Goal: Task Accomplishment & Management: Complete application form

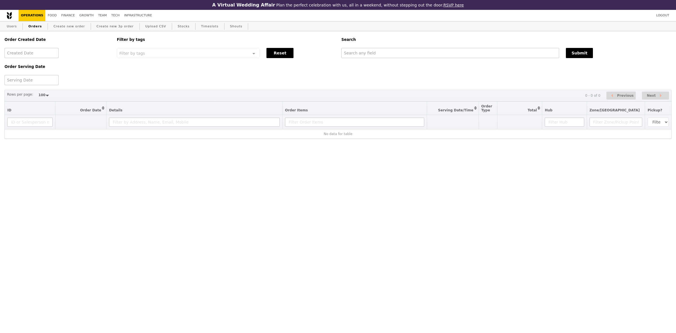
select select "100"
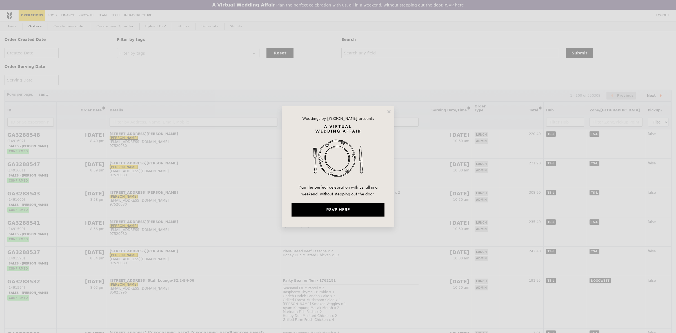
click at [76, 27] on div "Weddings by [PERSON_NAME] presents Plan the perfect celebration with us, all in…" at bounding box center [338, 166] width 676 height 333
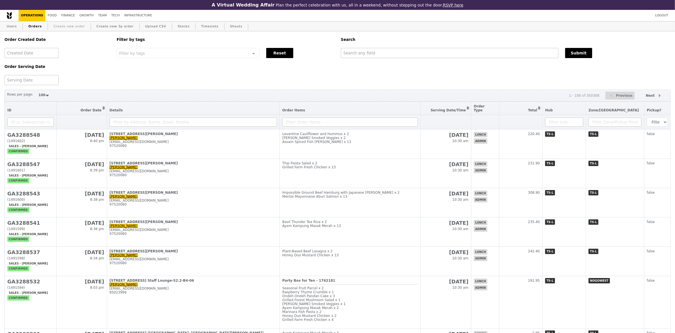
click at [75, 29] on link "Create new order" at bounding box center [69, 26] width 36 height 10
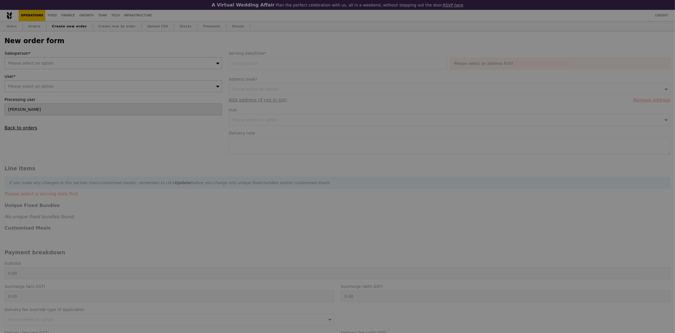
type input "Confirm"
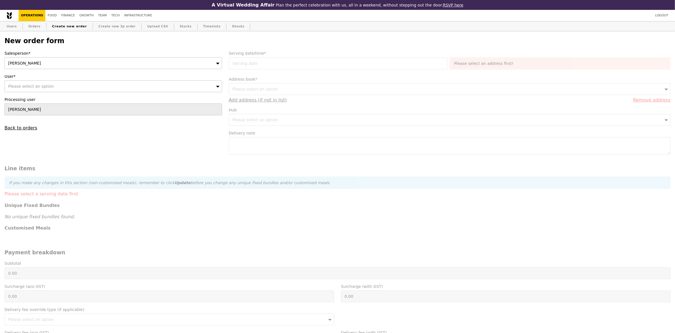
click at [105, 90] on div "Please select an option" at bounding box center [113, 86] width 217 height 12
type input "[EMAIL_ADDRESS][DOMAIN_NAME]"
type input "Confirm"
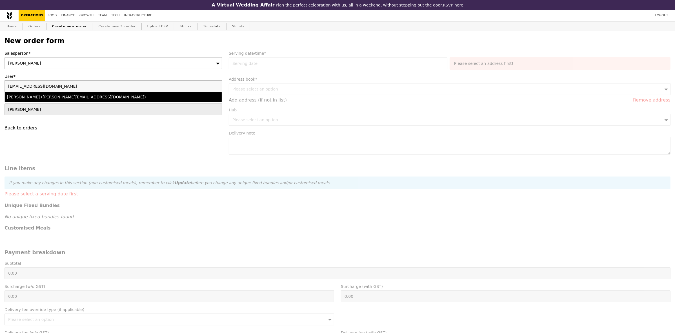
type input "[EMAIL_ADDRESS][DOMAIN_NAME]"
click at [97, 99] on div "[PERSON_NAME] ([PERSON_NAME][EMAIL_ADDRESS][DOMAIN_NAME])" at bounding box center [86, 97] width 159 height 6
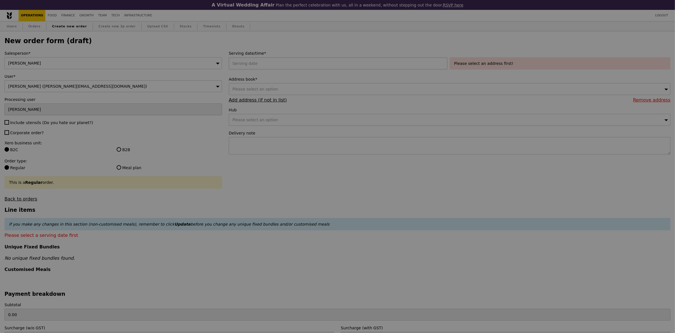
type input "Confirm"
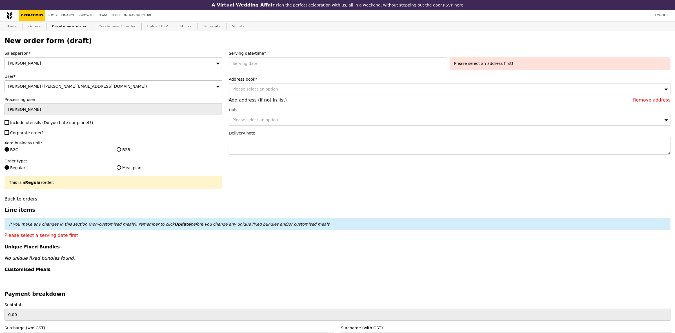
click at [53, 124] on span "Include utensils (Do you hate our planet?)" at bounding box center [51, 122] width 83 height 5
click at [9, 124] on input "Include utensils (Do you hate our planet?)" at bounding box center [7, 122] width 5 height 5
checkbox input "true"
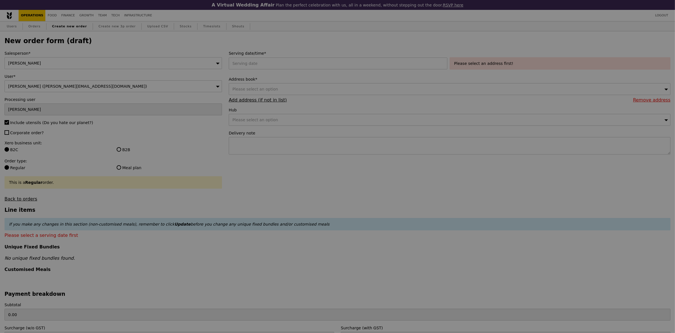
type input "Confirm"
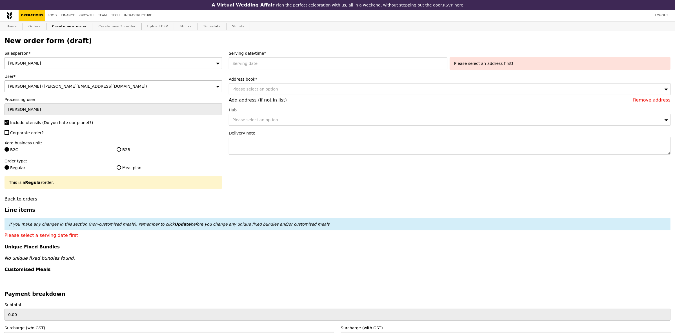
click at [35, 134] on span "Corporate order?" at bounding box center [27, 132] width 34 height 5
click at [9, 134] on input "Corporate order?" at bounding box center [7, 132] width 5 height 5
checkbox input "true"
click at [123, 148] on div "Xero business unit: B2C B2B" at bounding box center [113, 147] width 217 height 14
click at [121, 150] on label "B2B" at bounding box center [169, 150] width 105 height 6
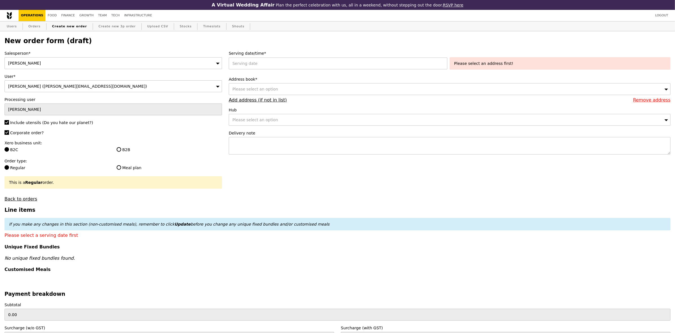
click at [121, 150] on input "B2B" at bounding box center [119, 149] width 5 height 5
radio input "true"
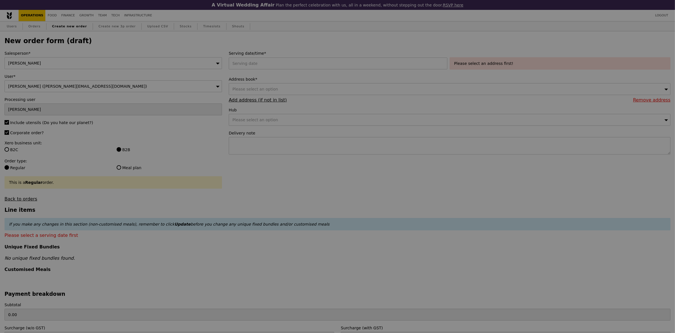
type input "Confirm"
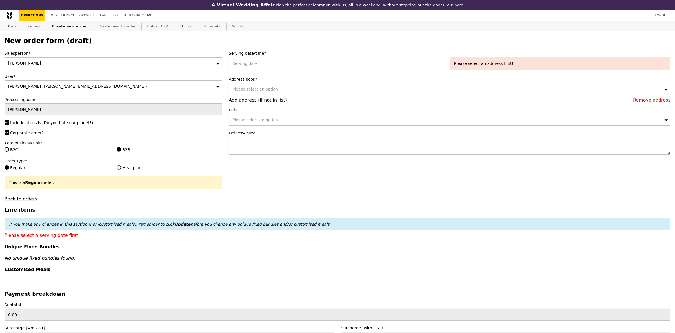
click at [332, 184] on form "Salesperson* [PERSON_NAME] User* [PERSON_NAME] ([PERSON_NAME][EMAIL_ADDRESS][DO…" at bounding box center [337, 278] width 673 height 457
click at [282, 64] on div at bounding box center [339, 63] width 221 height 12
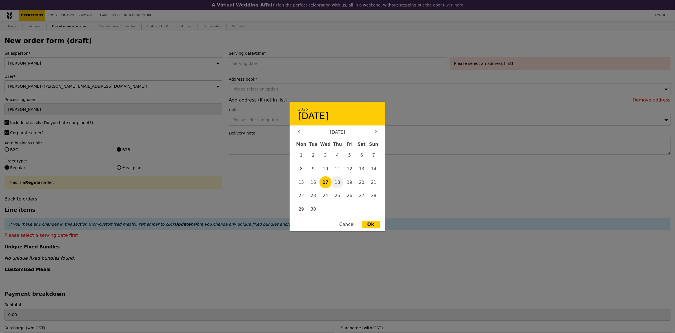
click at [339, 182] on span "18" at bounding box center [338, 182] width 12 height 12
type input "[DATE]"
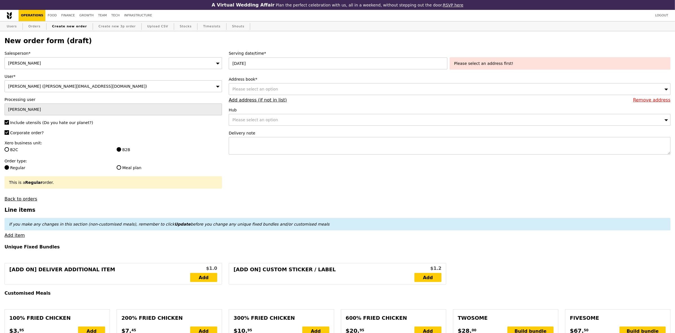
click at [426, 92] on div "Please select an option" at bounding box center [450, 89] width 442 height 12
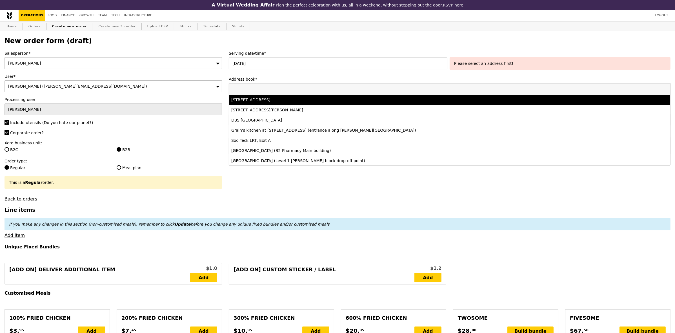
click at [339, 105] on li "[STREET_ADDRESS]" at bounding box center [449, 100] width 441 height 10
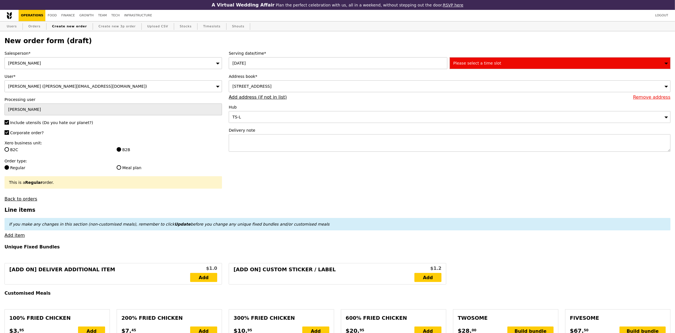
type input "Confirm"
click at [495, 63] on div "Please select a time slot" at bounding box center [560, 63] width 221 height 12
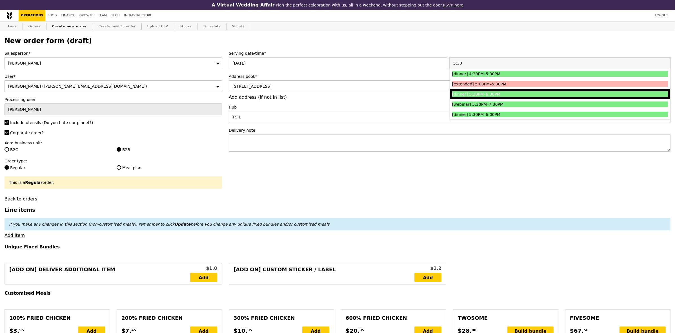
type input "5:30"
click at [486, 93] on div "[dinner] 5:30PM–6:30PM" at bounding box center [533, 94] width 162 height 6
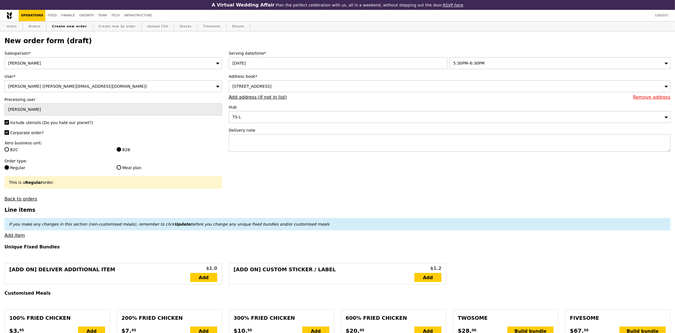
type input "Confirm"
click at [242, 146] on textarea at bounding box center [450, 142] width 442 height 17
paste textarea "Alka - 8565 2596 PLEASE LEAVE FOOD OUTSIDE - RING ONCE ONLY"
type textarea "Alka - 8565 2596 PLEASE LEAVE FOOD OUTSIDE - RING ONCE ONLY"
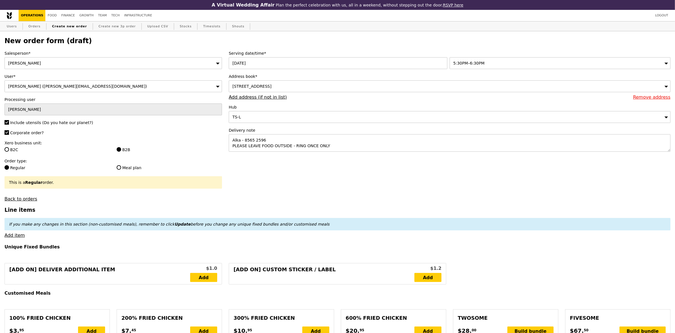
type input "Confirm"
click at [20, 238] on link "Add item" at bounding box center [15, 234] width 20 height 5
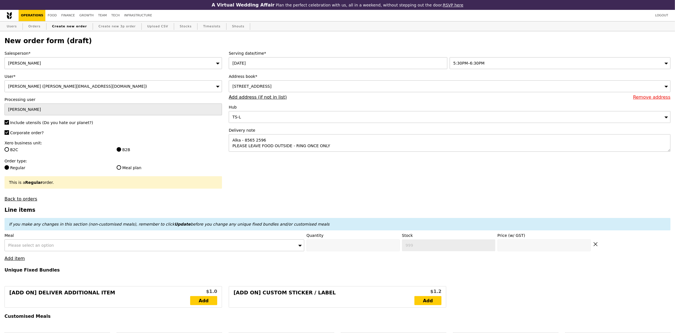
click at [125, 249] on div "Please select an option" at bounding box center [155, 245] width 300 height 12
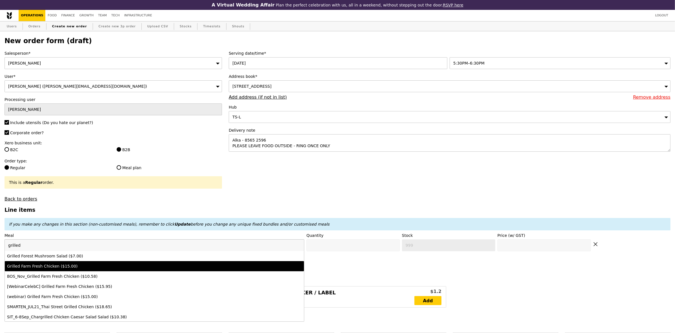
type input "grilled"
click at [114, 267] on li "Grilled Farm Fresh Chicken ($15.00)" at bounding box center [154, 266] width 299 height 10
type input "Confirm anyway"
type input "0"
type input "405"
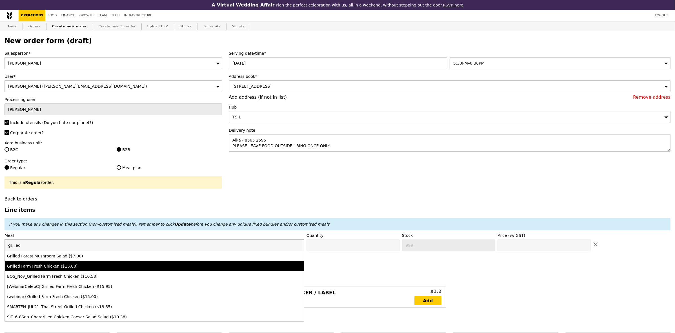
type input "15.0"
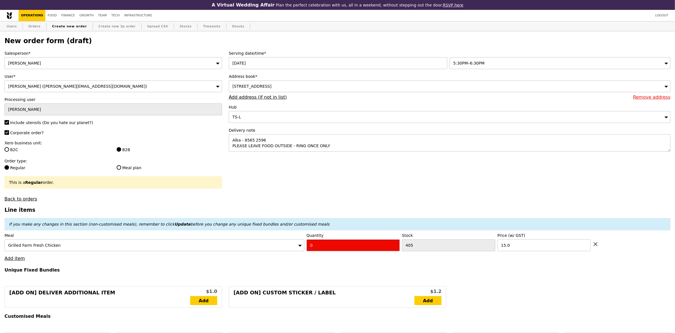
drag, startPoint x: 333, startPoint y: 247, endPoint x: 288, endPoint y: 246, distance: 45.1
click at [296, 247] on div "Meal Grilled Farm Fresh Chicken Quantity 0 Stock 405 Price (w/ GST) 15.0" at bounding box center [338, 241] width 666 height 19
type input "Confirm"
type input "2"
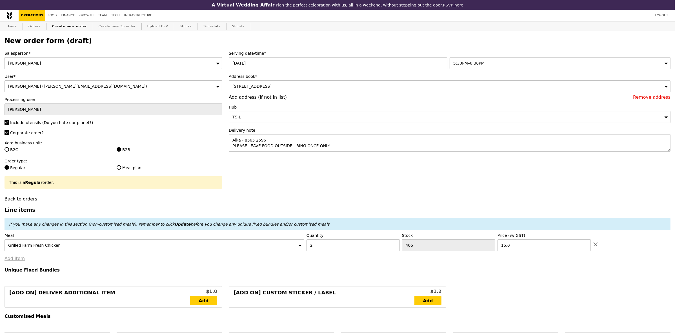
click at [19, 261] on link "Add item" at bounding box center [15, 258] width 20 height 5
type input "Loading..."
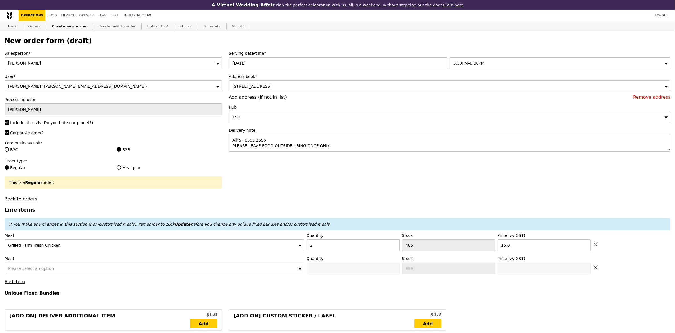
type input "30.00"
type input "1.79"
type input "1.95"
type input "7.57"
type input "8.25"
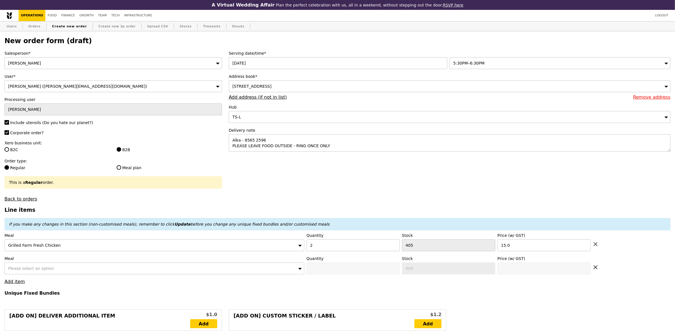
type input "40.20"
click at [38, 268] on div "Please select an option" at bounding box center [155, 268] width 300 height 12
type input "Confirm"
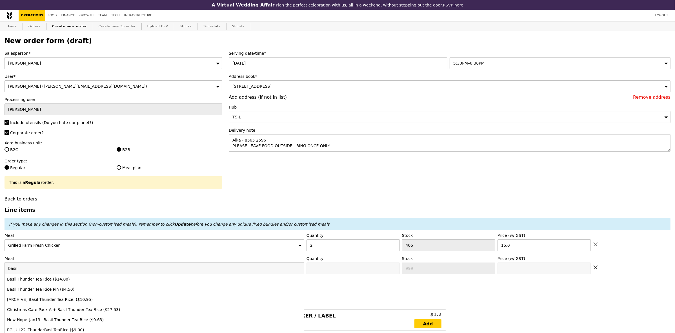
type input "basil"
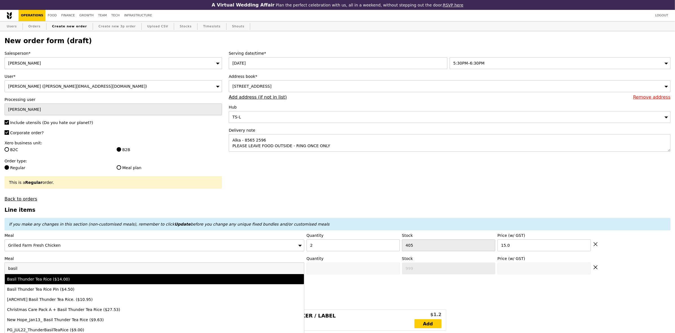
click at [162, 281] on div "Basil Thunder Tea Rice ($14.00)" at bounding box center [117, 279] width 221 height 6
type input "Confirm anyway"
type input "0"
type input "456"
type input "14.0"
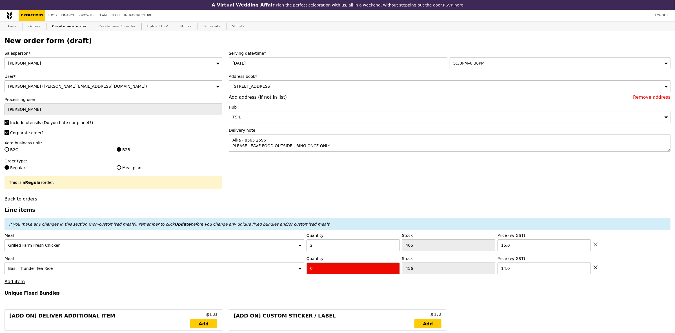
drag, startPoint x: 359, startPoint y: 277, endPoint x: 276, endPoint y: 267, distance: 83.5
click at [277, 267] on div "Meal Basil Thunder Tea Rice Quantity 0 Stock 456 Price (w/ GST) 14.0" at bounding box center [338, 265] width 666 height 19
type input "Confirm"
type input "3"
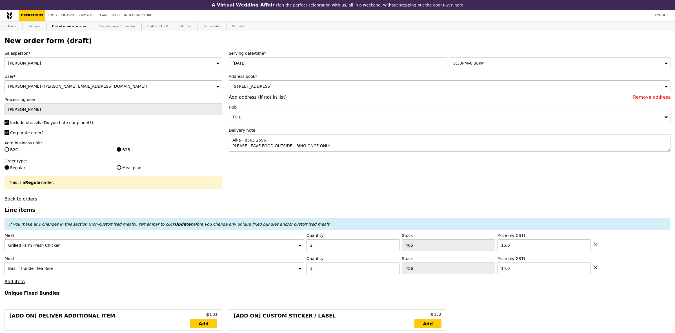
type input "Loading..."
type input "72.00"
type input "3.72"
type input "4.05"
type input "78.00"
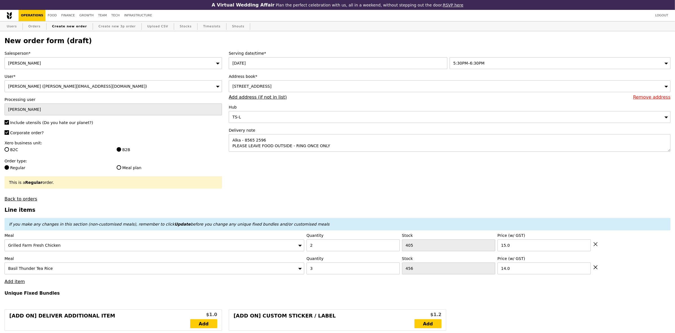
type input "Confirm"
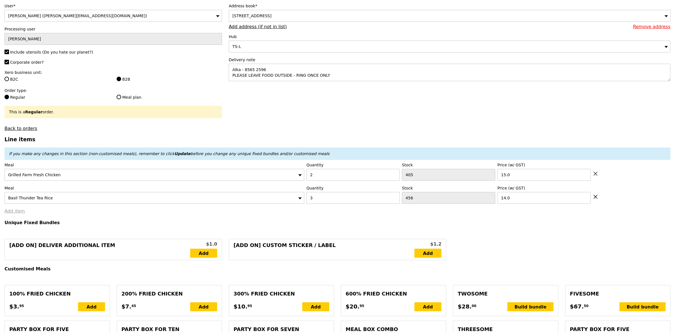
click at [22, 214] on link "Add item" at bounding box center [15, 210] width 20 height 5
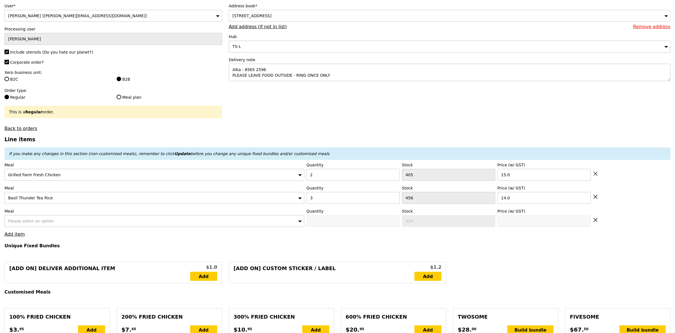
click at [23, 223] on span "Please select an option" at bounding box center [31, 221] width 46 height 5
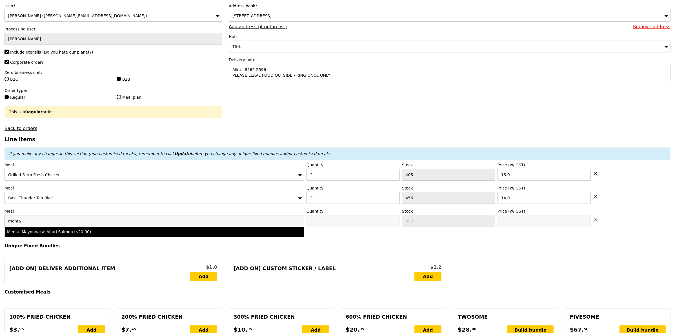
type input "menta"
click at [39, 234] on div "Mentai Mayonnaise Aburi Salmon ($20.00)" at bounding box center [117, 232] width 221 height 6
type input "Confirm anyway"
type input "0"
type input "477"
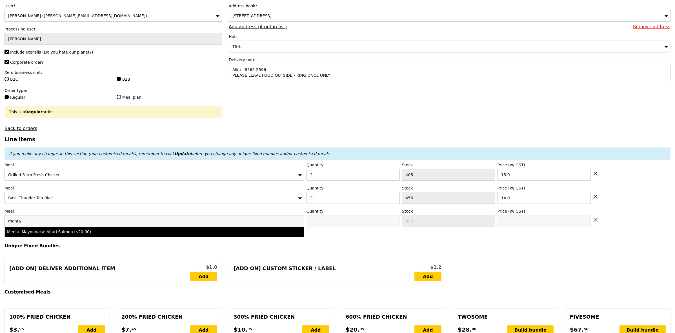
type input "20.0"
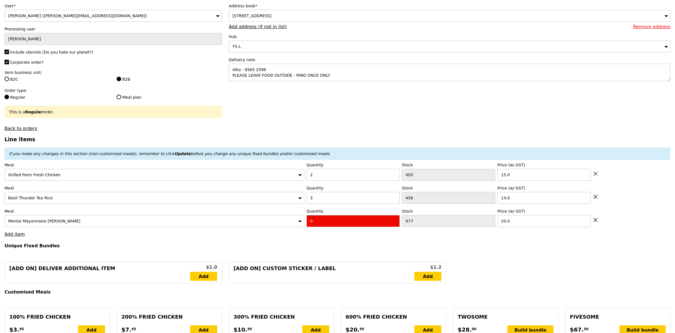
drag, startPoint x: 313, startPoint y: 226, endPoint x: 298, endPoint y: 226, distance: 14.7
click at [298, 226] on div "Meal Mentai Mayonnaise Aburi Salmon Quantity 0 Stock 477 Price (w/ GST) 20.0" at bounding box center [338, 217] width 666 height 19
type input "Confirm"
type input "1"
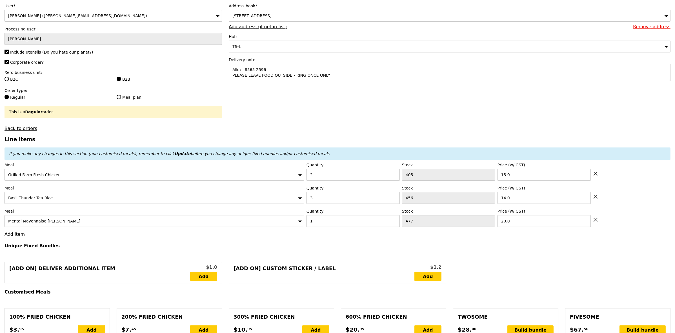
type input "Loading..."
type input "92.00"
type input "3.62"
type input "3.95"
type input "97.90"
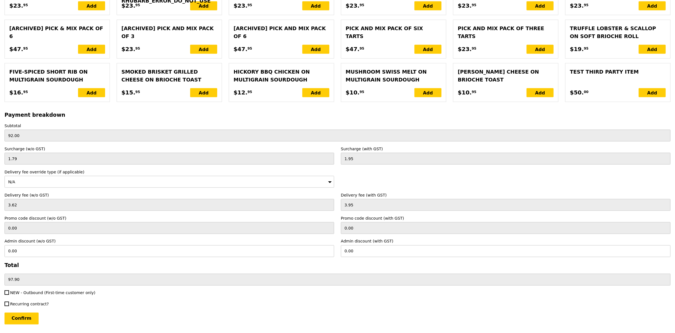
scroll to position [1147, 0]
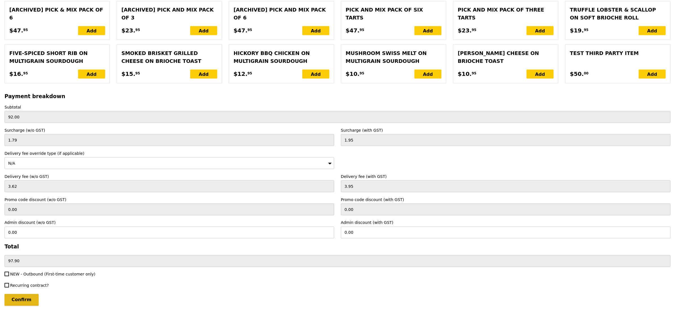
click at [30, 299] on input "Confirm" at bounding box center [22, 300] width 34 height 12
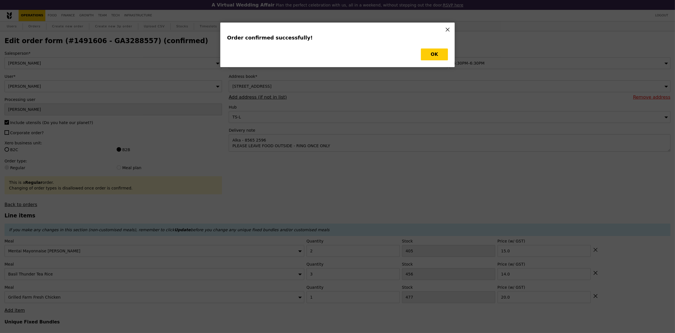
type input "Loading..."
checkbox input "false"
type input "1"
type input "477"
type input "20.00"
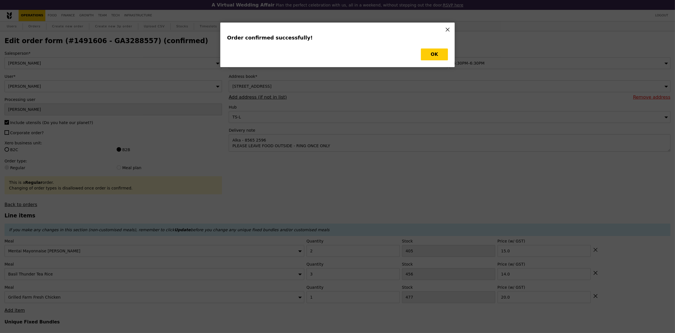
type input "14.00"
type input "2"
type input "405"
type input "15.00"
type input "476"
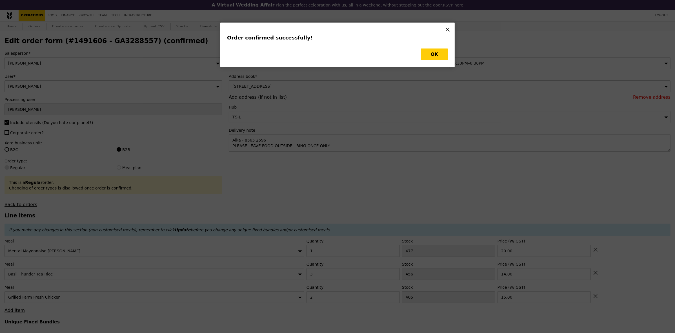
type input "453"
type input "403"
type input "Update"
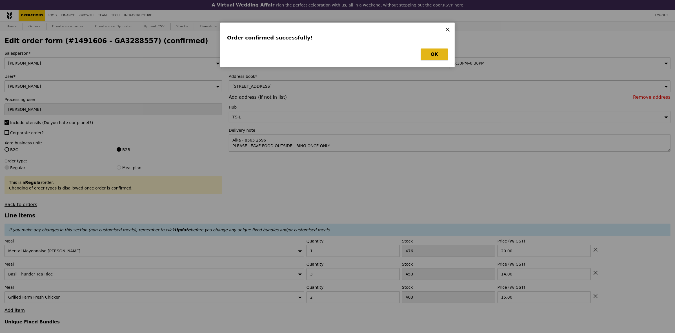
click at [440, 54] on button "OK" at bounding box center [434, 54] width 27 height 12
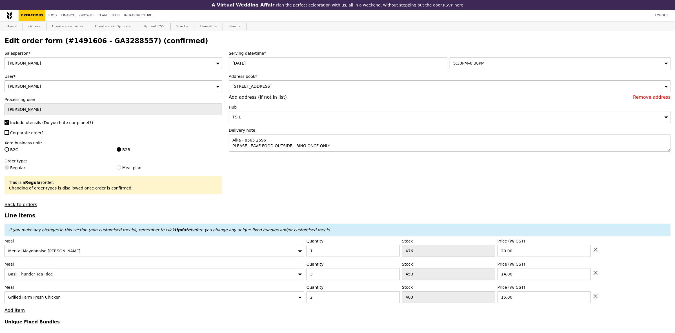
click at [123, 42] on h2 "Edit order form (#1491606 - GA3288557) (confirmed)" at bounding box center [338, 41] width 666 height 8
copy h2 "GA3288557"
click at [44, 135] on label "Corporate order?" at bounding box center [113, 133] width 217 height 6
click at [9, 135] on input "Corporate order?" at bounding box center [7, 132] width 5 height 5
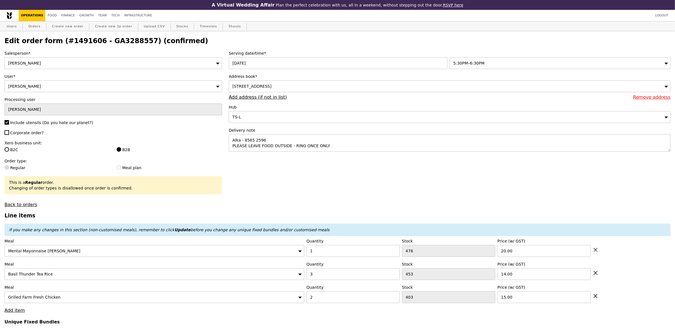
checkbox input "true"
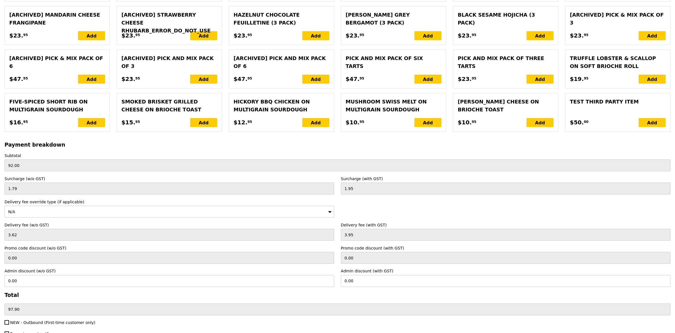
scroll to position [1153, 0]
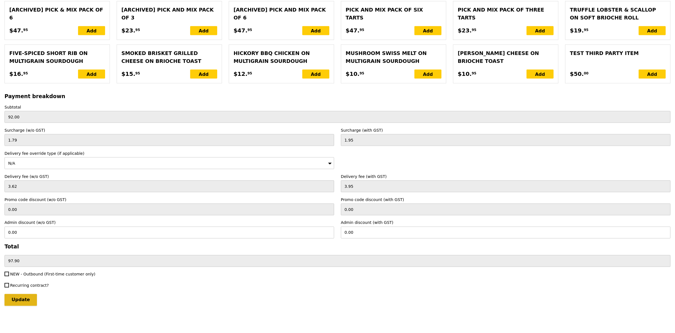
click at [27, 301] on input "Update" at bounding box center [21, 300] width 32 height 12
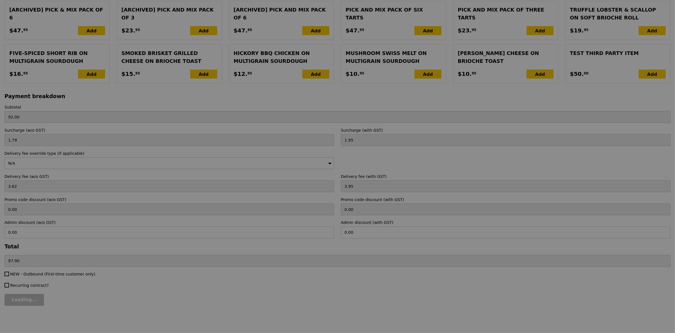
type input "Update"
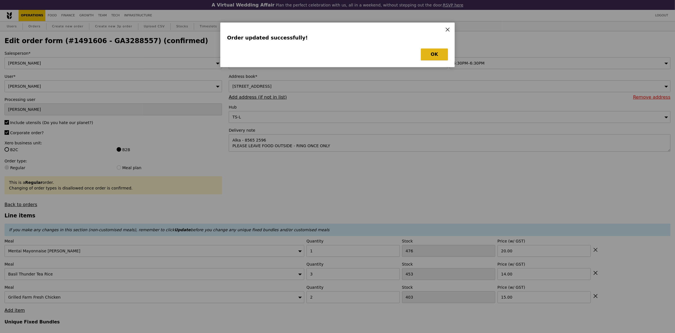
click at [436, 51] on button "OK" at bounding box center [434, 54] width 27 height 12
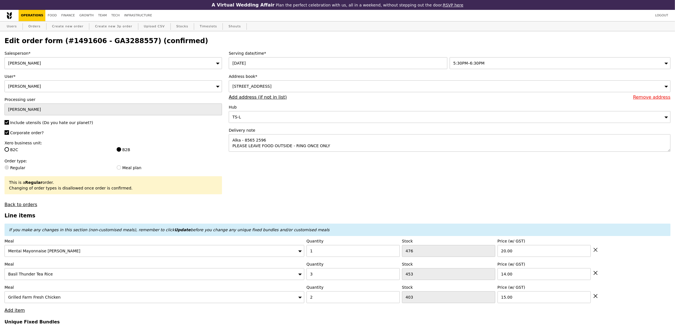
click at [23, 26] on div "Users Orders Create new order Create new 3p order Upload CSV Stocks Timeslots S…" at bounding box center [338, 26] width 666 height 10
click at [26, 26] on link "Orders" at bounding box center [34, 26] width 17 height 10
click at [26, 27] on link "Orders" at bounding box center [34, 26] width 17 height 10
select select "100"
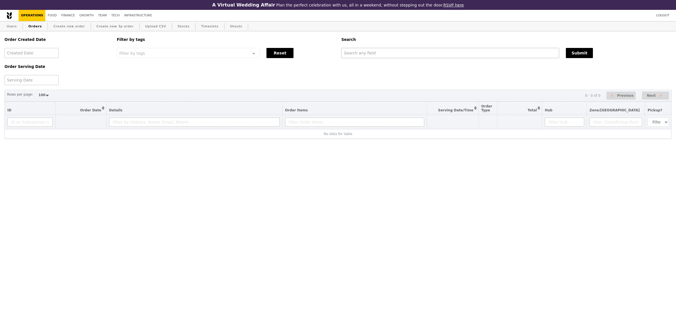
click at [402, 48] on div "Search" at bounding box center [506, 39] width 337 height 17
select select "100"
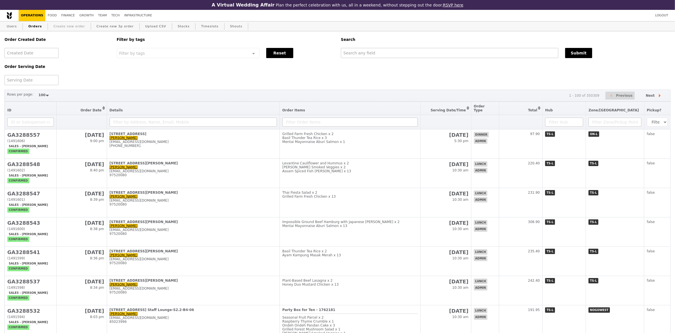
click at [77, 25] on link "Create new order" at bounding box center [69, 26] width 36 height 10
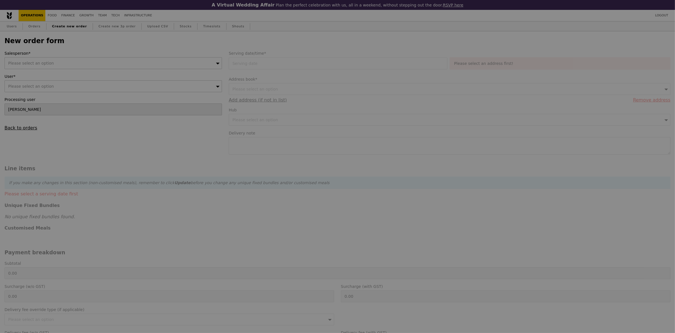
type input "Confirm"
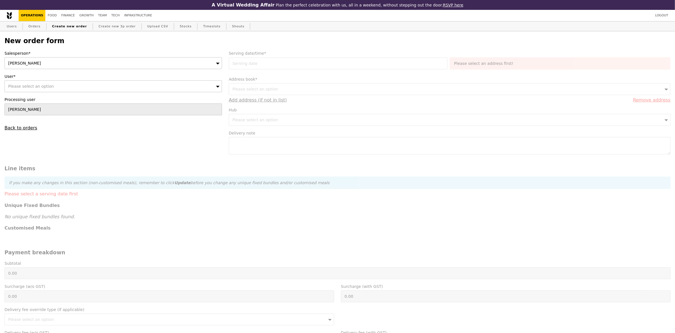
click at [123, 87] on div "Please select an option" at bounding box center [113, 86] width 217 height 12
type input "[EMAIL_ADDRESS][DOMAIN_NAME]"
type input "Confirm"
type input "[EMAIL_ADDRESS][DOMAIN_NAME]"
click at [81, 97] on div "[PERSON_NAME] ([PERSON_NAME][EMAIL_ADDRESS][DOMAIN_NAME])" at bounding box center [86, 97] width 159 height 6
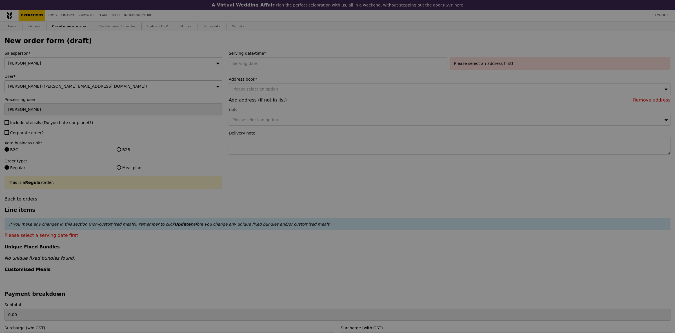
type input "Confirm"
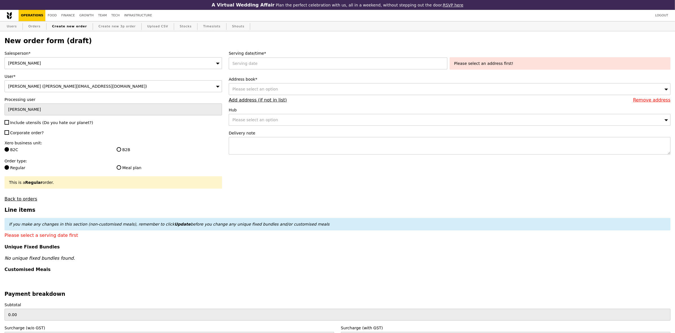
click at [35, 125] on span "Include utensils (Do you hate our planet?)" at bounding box center [51, 122] width 83 height 5
click at [9, 125] on input "Include utensils (Do you hate our planet?)" at bounding box center [7, 122] width 5 height 5
checkbox input "true"
type input "Confirm"
click at [115, 152] on div "B2B" at bounding box center [169, 150] width 112 height 7
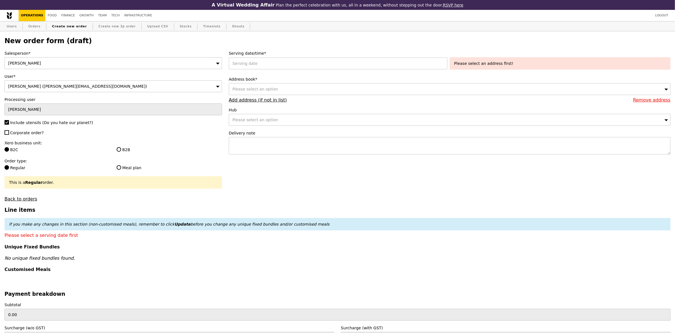
click at [26, 135] on span "Corporate order?" at bounding box center [27, 132] width 34 height 5
click at [9, 135] on input "Corporate order?" at bounding box center [7, 132] width 5 height 5
checkbox input "true"
drag, startPoint x: 112, startPoint y: 147, endPoint x: 115, endPoint y: 149, distance: 3.7
click at [115, 149] on div "Xero business unit: B2C B2B" at bounding box center [113, 147] width 217 height 14
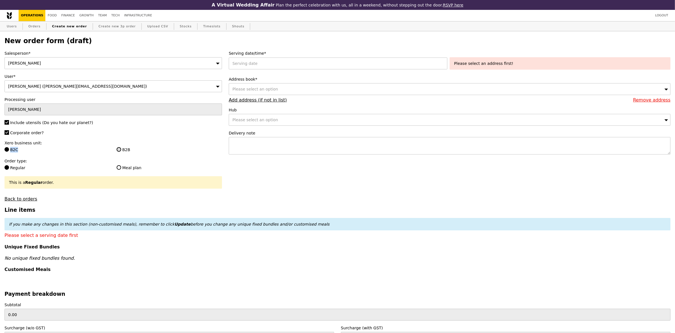
click at [118, 151] on input "B2B" at bounding box center [119, 149] width 5 height 5
radio input "true"
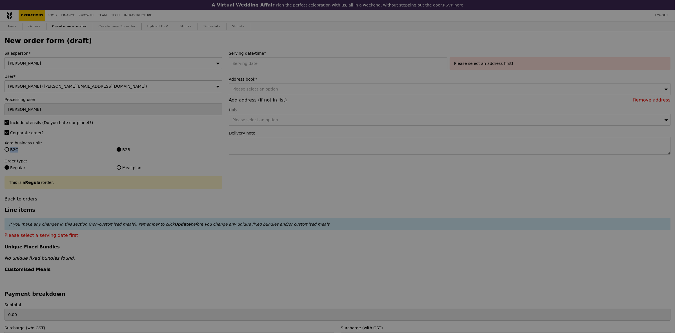
type input "Confirm"
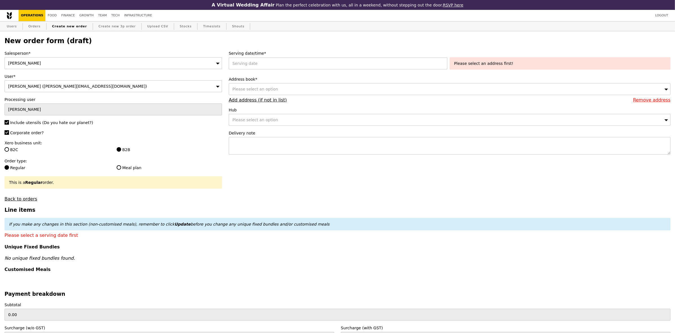
click at [126, 128] on div "Salesperson* Joyce User* Alka Gupta (alka@podiumsociety.com) Processing user Jo…" at bounding box center [113, 125] width 224 height 151
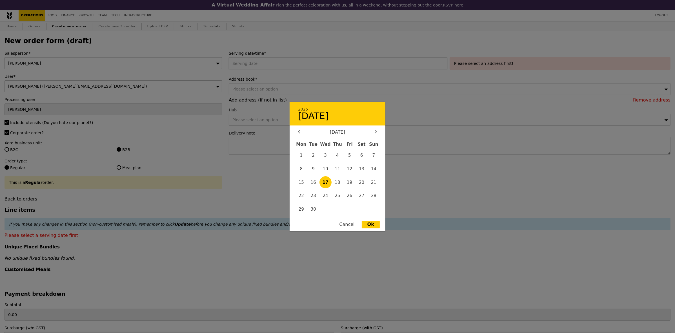
click at [280, 68] on div "2025 September 17 September 2025 Mon Tue Wed Thu Fri Sat Sun 1 2 3 4 5 6 7 8 9 …" at bounding box center [339, 63] width 221 height 12
click at [351, 184] on span "19" at bounding box center [349, 182] width 12 height 12
type input "19 Sep 2025"
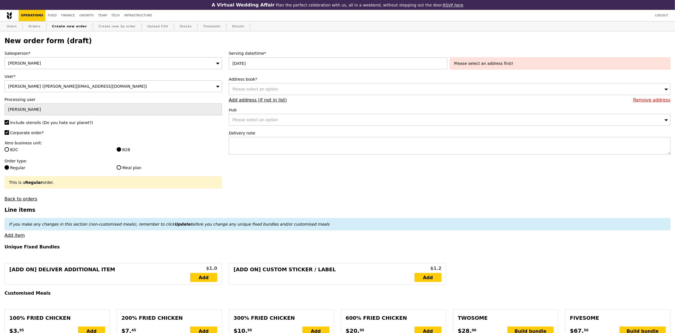
click at [496, 66] on div "Please select an address first!" at bounding box center [560, 64] width 212 height 6
click at [358, 92] on div "Please select an option" at bounding box center [450, 89] width 442 height 12
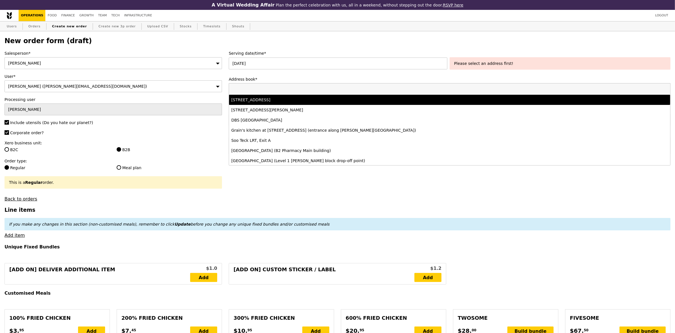
click at [334, 102] on div "[STREET_ADDRESS]" at bounding box center [395, 100] width 328 height 6
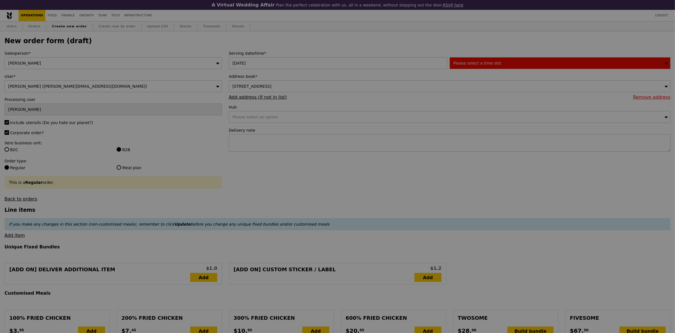
click at [475, 65] on span "Please select a time slot" at bounding box center [477, 63] width 48 height 5
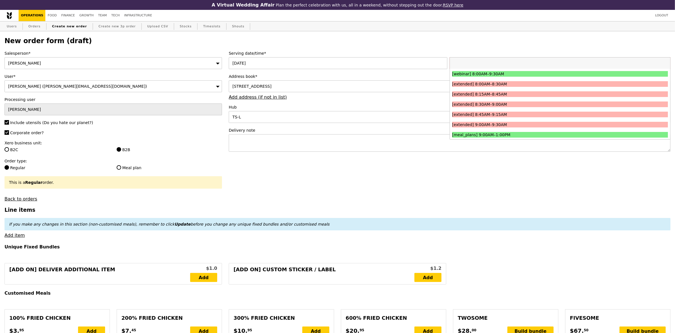
type input "Confirm"
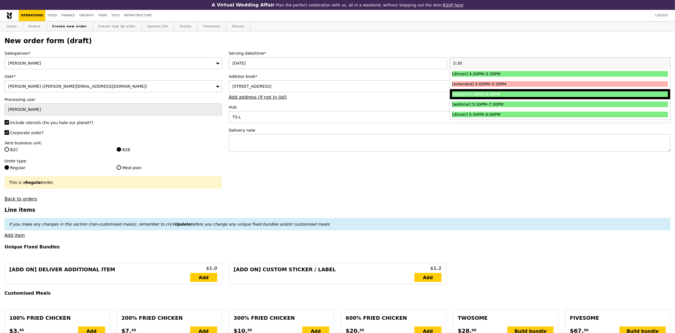
type input "5:30"
click at [486, 97] on div "[dinner] 5:30PM–6:30PM" at bounding box center [533, 94] width 162 height 6
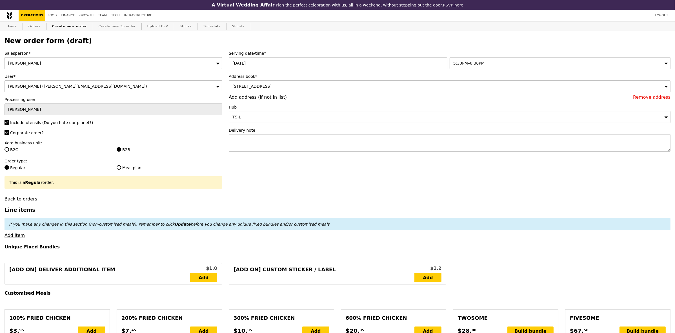
type input "Confirm"
click at [340, 146] on textarea at bounding box center [450, 142] width 442 height 17
paste textarea "Alka - 8565 2596 PLEASE LEAVE FOOD OUTSIDE - RING ONCE ONLY"
type textarea "Alka - 8565 2596 PLEASE LEAVE FOOD OUTSIDE - RING ONCE ONLY"
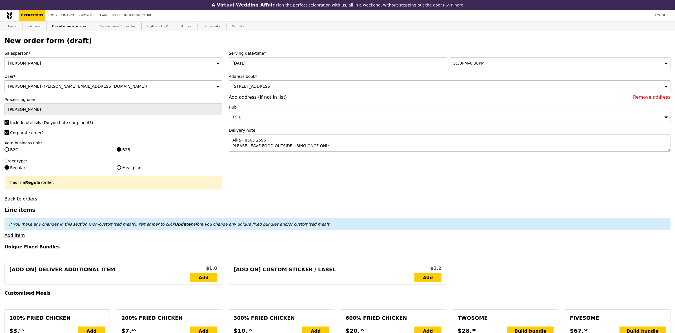
type input "Confirm"
click at [25, 199] on link "Back to orders" at bounding box center [21, 198] width 33 height 5
select select "100"
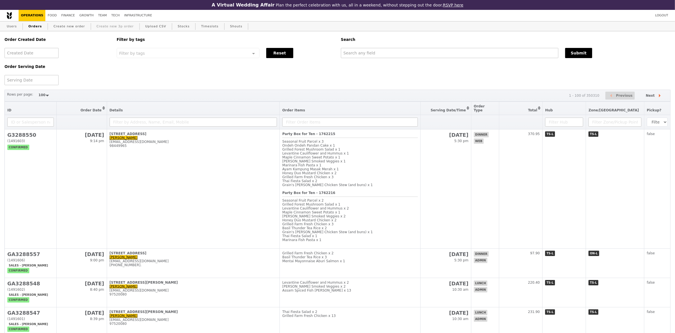
click at [94, 27] on link "Create new 3p order" at bounding box center [115, 26] width 42 height 10
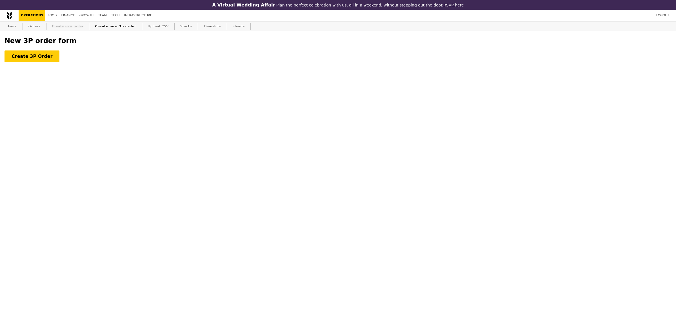
click at [73, 30] on link "Create new order" at bounding box center [68, 26] width 36 height 10
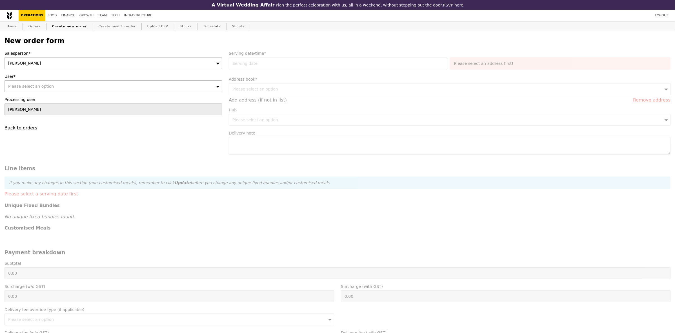
click at [86, 86] on div "Please select an option" at bounding box center [113, 86] width 217 height 12
type input "Confirm"
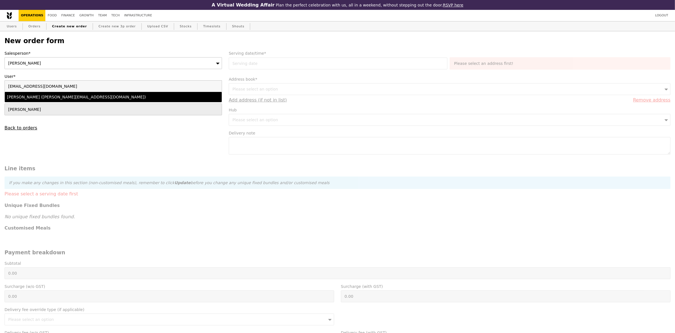
type input "[EMAIL_ADDRESS][DOMAIN_NAME]"
click at [75, 100] on div "[PERSON_NAME] ([PERSON_NAME][EMAIL_ADDRESS][DOMAIN_NAME])" at bounding box center [86, 97] width 159 height 6
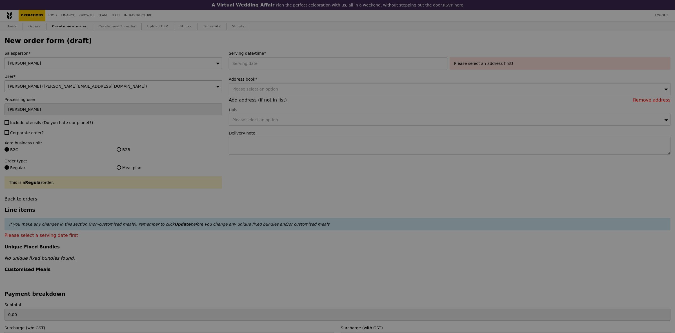
type input "Confirm"
click at [252, 66] on div at bounding box center [339, 63] width 221 height 12
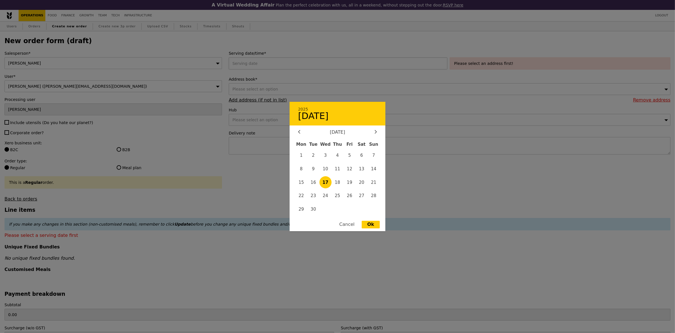
click at [252, 66] on div at bounding box center [337, 166] width 675 height 333
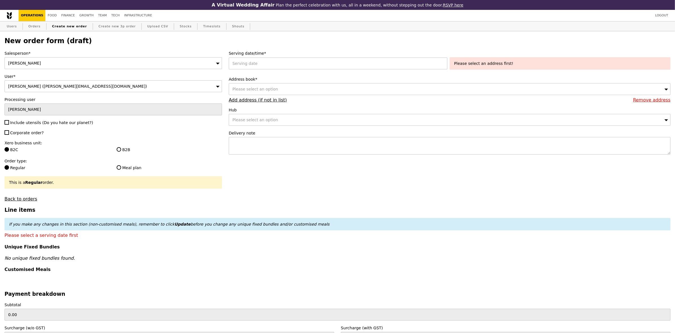
click at [328, 71] on div "Serving date/time* Please select an address first!" at bounding box center [450, 60] width 442 height 21
click at [342, 63] on div at bounding box center [339, 63] width 221 height 12
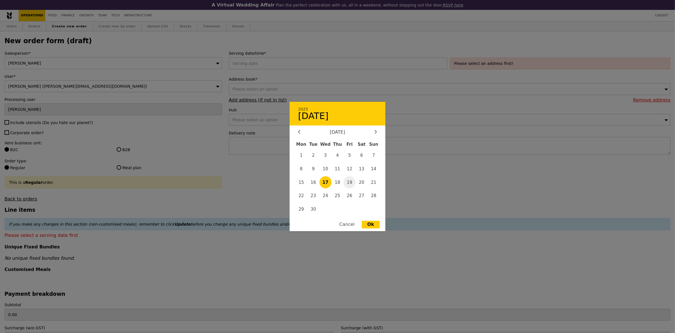
click at [352, 181] on span "19" at bounding box center [349, 182] width 12 height 12
type input "19 Sep 2025"
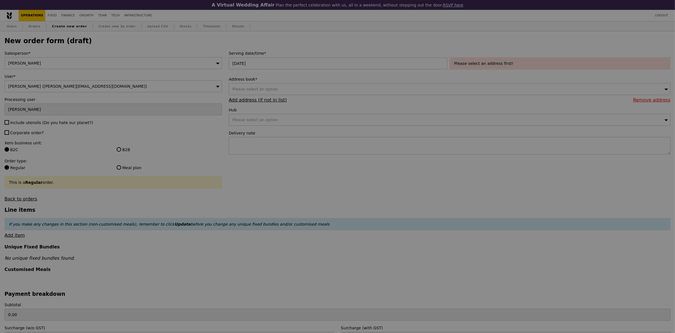
click at [28, 123] on div at bounding box center [337, 166] width 675 height 333
type input "Confirm"
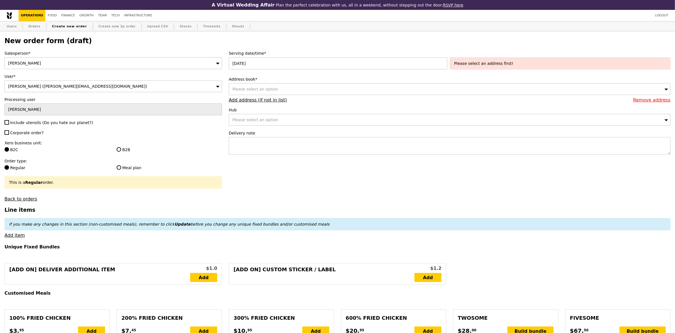
click at [29, 124] on span "Include utensils (Do you hate our planet?)" at bounding box center [51, 122] width 83 height 5
click at [9, 124] on input "Include utensils (Do you hate our planet?)" at bounding box center [7, 122] width 5 height 5
checkbox input "true"
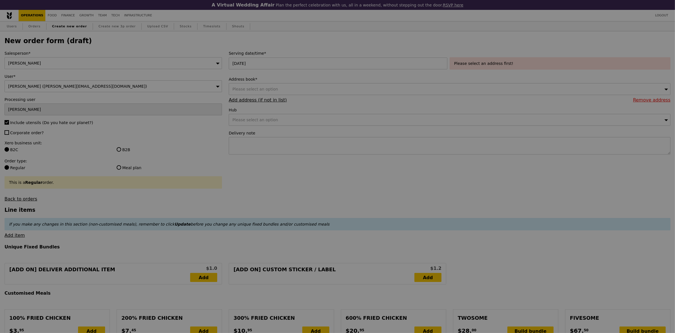
click at [24, 134] on div at bounding box center [337, 166] width 675 height 333
type input "Confirm"
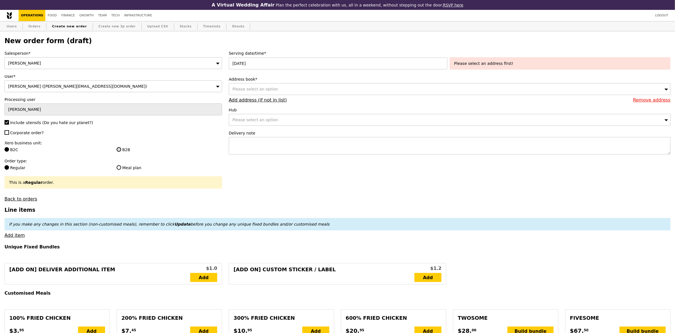
click at [119, 152] on input "B2B" at bounding box center [119, 149] width 5 height 5
radio input "true"
type input "Loading..."
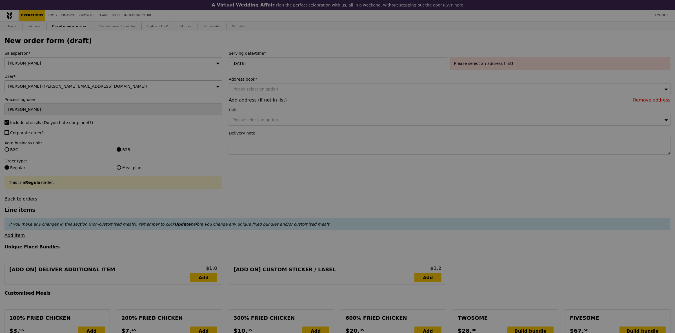
type input "1.79"
type input "1.95"
type input "10.32"
type input "11.25"
type input "13.20"
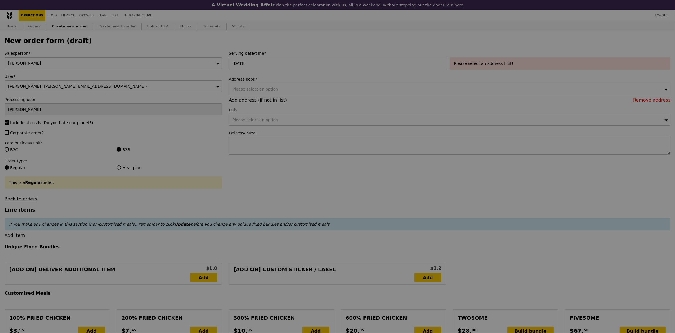
type input "Confirm"
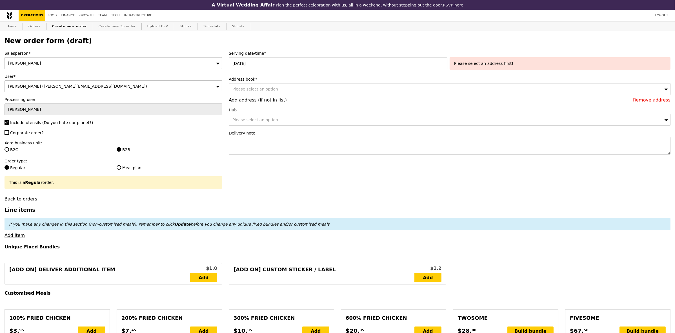
click at [28, 135] on span "Corporate order?" at bounding box center [27, 132] width 34 height 5
click at [9, 135] on input "Corporate order?" at bounding box center [7, 132] width 5 height 5
checkbox input "true"
click at [516, 66] on div "Please select an address first!" at bounding box center [560, 64] width 212 height 6
click at [365, 91] on div "Please select an option" at bounding box center [450, 89] width 442 height 12
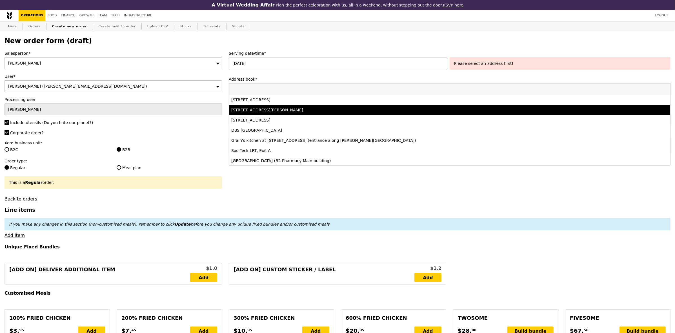
click at [351, 105] on li "[STREET_ADDRESS]" at bounding box center [449, 100] width 441 height 10
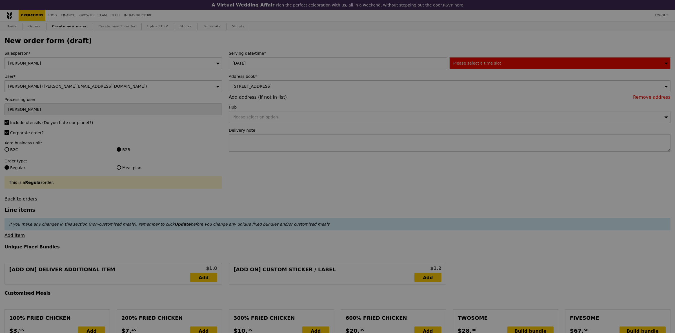
type input "Confirm"
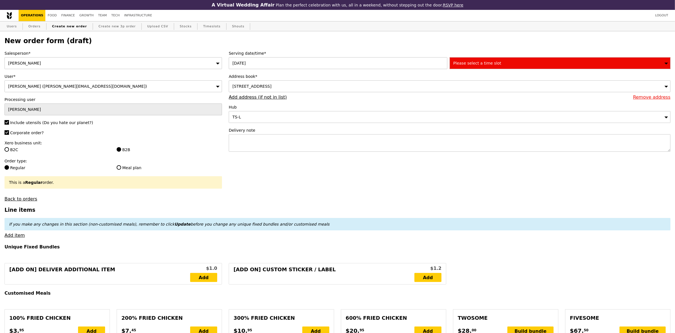
click at [488, 65] on span "Please select a time slot" at bounding box center [477, 63] width 48 height 5
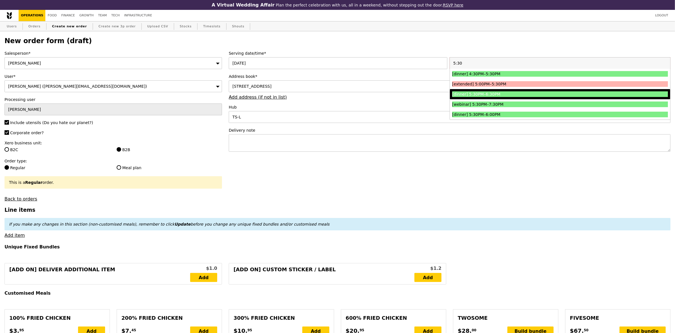
type input "5:30"
click at [493, 95] on div "[dinner] 5:30PM–6:30PM" at bounding box center [533, 94] width 162 height 6
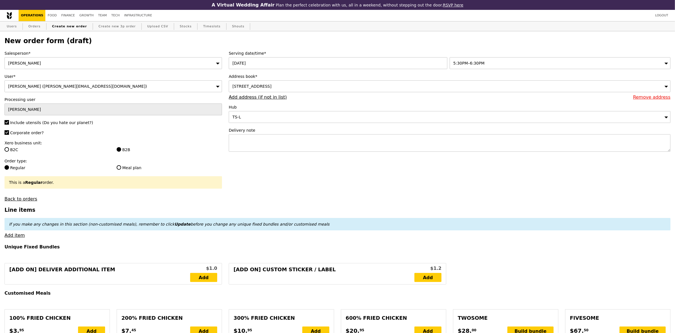
type input "Confirm"
click at [326, 133] on label "Delivery note" at bounding box center [450, 130] width 442 height 6
click at [323, 140] on textarea at bounding box center [450, 142] width 442 height 17
click at [327, 145] on textarea at bounding box center [450, 142] width 442 height 17
paste textarea "Alka - 8565 2596 PLEASE LEAVE FOOD OUTSIDE - RING ONCE ONLY"
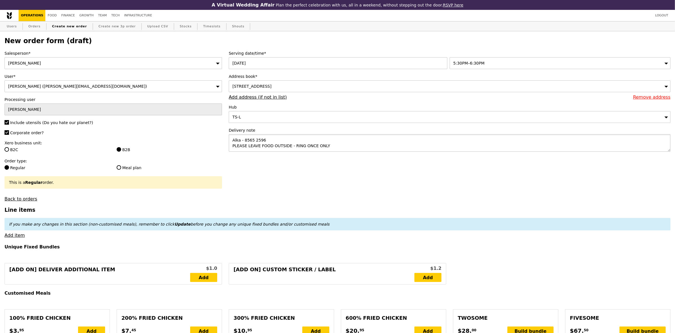
scroll to position [2, 0]
type textarea "Alka - 8565 2596 PLEASE LEAVE FOOD OUTSIDE - RING ONCE ONLY"
type input "Confirm"
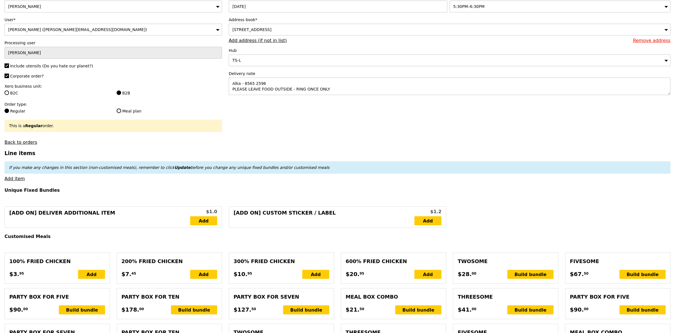
scroll to position [70, 0]
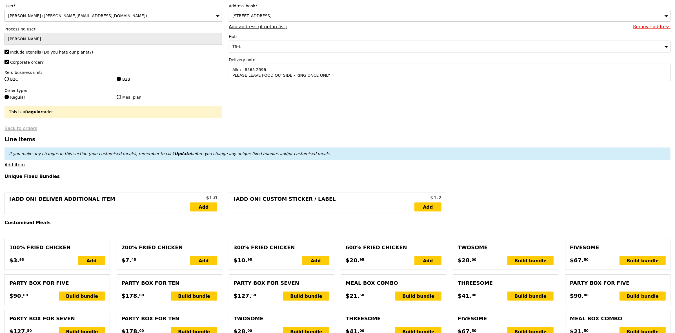
click at [32, 131] on link "Back to orders" at bounding box center [21, 128] width 33 height 5
select select "100"
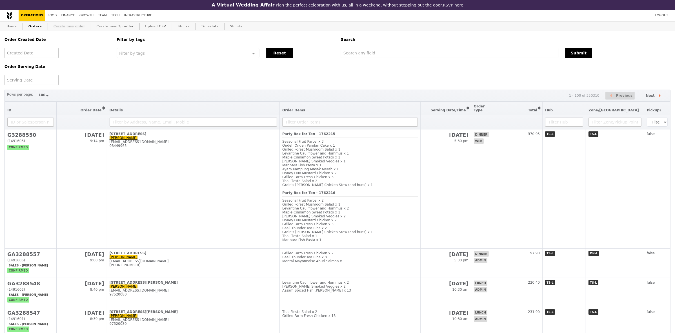
click at [61, 28] on link "Create new order" at bounding box center [69, 26] width 36 height 10
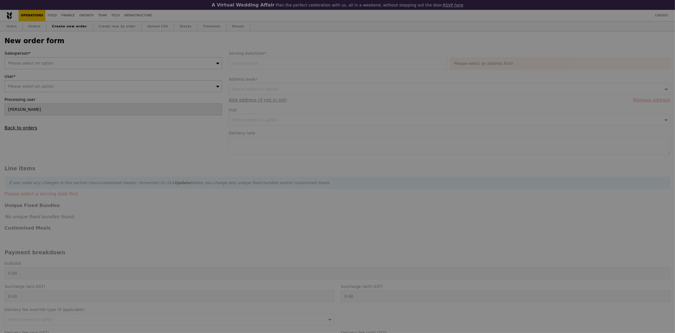
type input "Confirm"
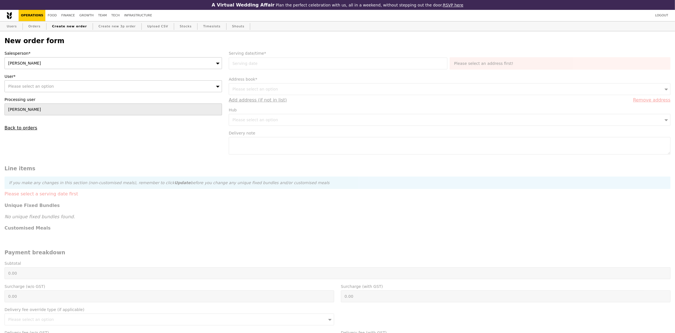
click at [144, 87] on div "Please select an option" at bounding box center [113, 86] width 217 height 12
click at [71, 90] on input "User*" at bounding box center [113, 86] width 217 height 11
paste input "[EMAIL_ADDRESS][DOMAIN_NAME]"
type input "[EMAIL_ADDRESS][DOMAIN_NAME]"
type input "Confirm"
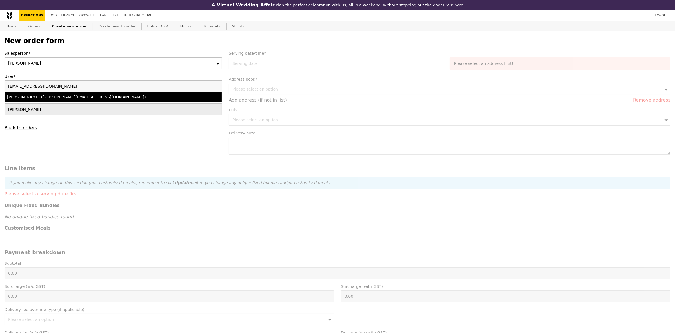
type input "[EMAIL_ADDRESS][DOMAIN_NAME]"
click at [60, 102] on li "[PERSON_NAME] ([PERSON_NAME][EMAIL_ADDRESS][DOMAIN_NAME])" at bounding box center [113, 97] width 217 height 10
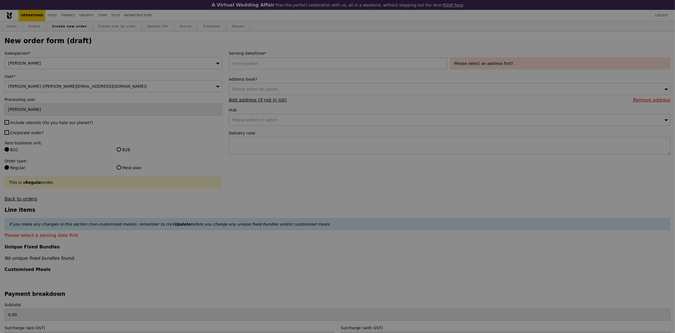
click at [275, 65] on div at bounding box center [337, 166] width 675 height 333
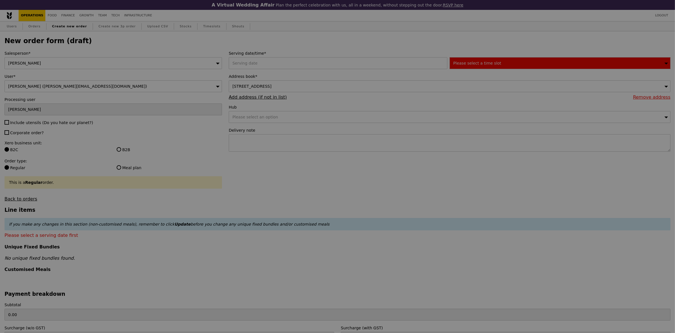
type input "Confirm"
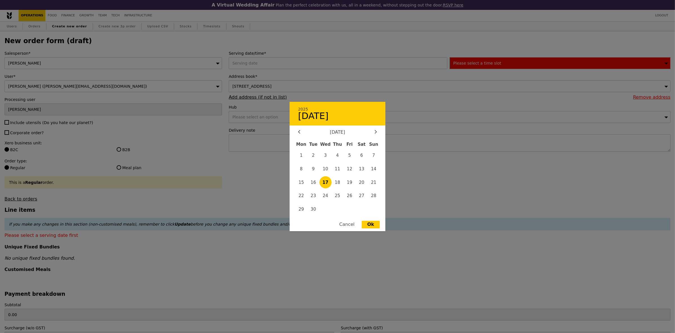
click at [275, 65] on div "2025 September 17 September 2025 Mon Tue Wed Thu Fri Sat Sun 1 2 3 4 5 6 7 8 9 …" at bounding box center [339, 63] width 221 height 12
click at [350, 180] on span "19" at bounding box center [349, 182] width 12 height 12
type input "19 Sep 2025"
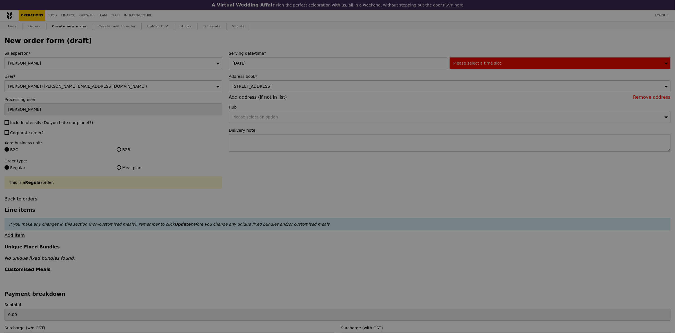
type input "Confirm"
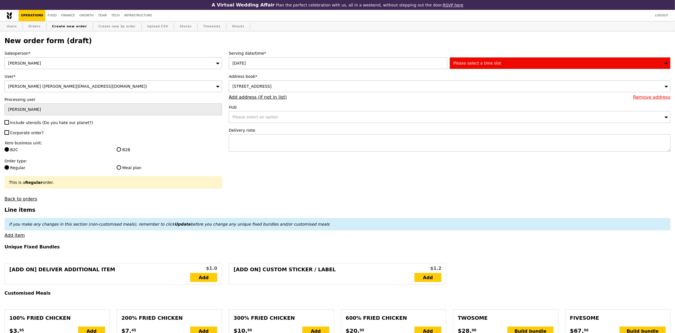
click at [522, 64] on div "Please select a time slot" at bounding box center [560, 63] width 221 height 12
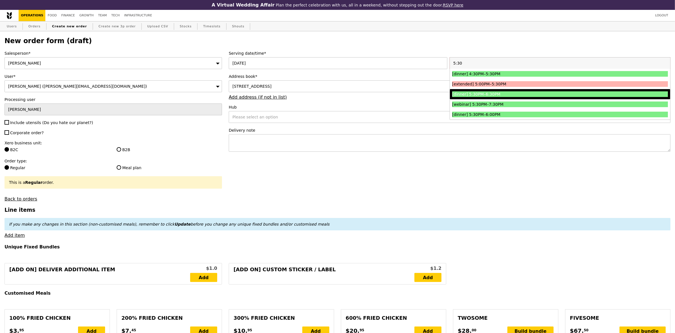
type input "5:30"
click at [495, 97] on div "[dinner] 5:30PM–6:30PM" at bounding box center [533, 94] width 162 height 6
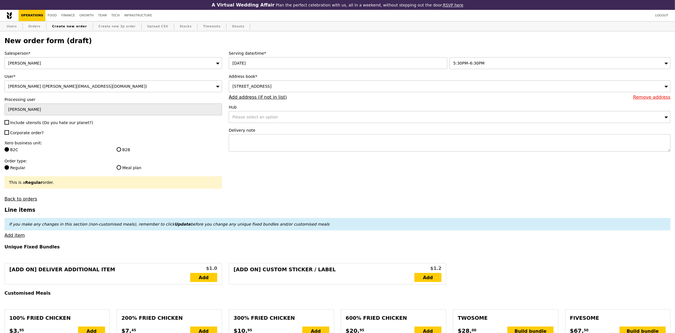
type input "Confirm"
click at [297, 146] on textarea at bounding box center [450, 142] width 442 height 17
paste textarea "Alka - 8565 2596 PLEASE LEAVE FOOD OUTSIDE - RING ONCE ONLY"
type textarea "Alka - 8565 2596 PLEASE LEAVE FOOD OUTSIDE - RING ONCE ONLY"
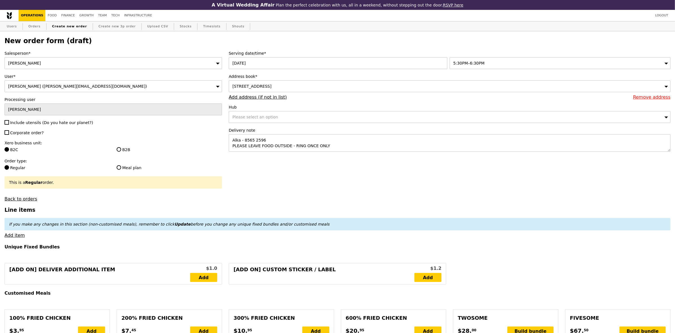
type input "Confirm"
click at [54, 125] on span "Include utensils (Do you hate our planet?)" at bounding box center [51, 122] width 83 height 5
click at [9, 125] on input "Include utensils (Do you hate our planet?)" at bounding box center [7, 122] width 5 height 5
checkbox input "true"
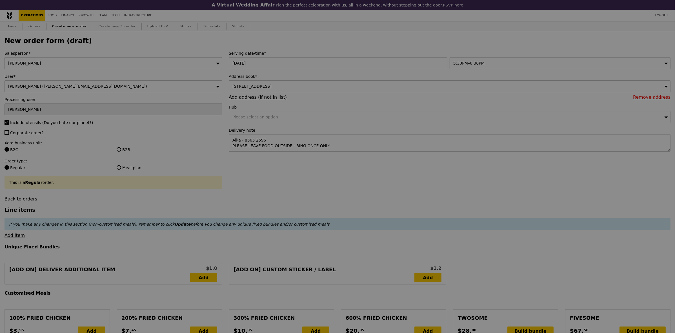
click at [34, 136] on div at bounding box center [337, 166] width 675 height 333
type input "Confirm"
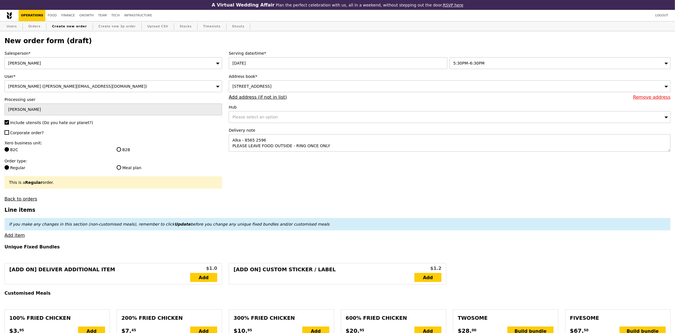
click at [40, 138] on div "Salesperson* Joyce User* Alka Gupta (alka@podiumsociety.com) Processing user Jo…" at bounding box center [113, 125] width 224 height 151
click at [35, 135] on span "Corporate order?" at bounding box center [27, 132] width 34 height 5
click at [9, 135] on input "Corporate order?" at bounding box center [7, 132] width 5 height 5
checkbox input "true"
click at [117, 150] on input "B2B" at bounding box center [119, 149] width 5 height 5
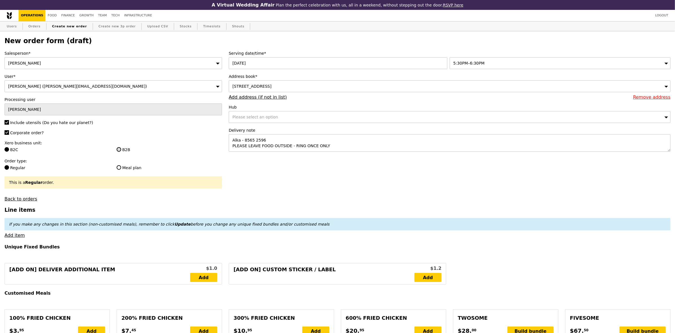
radio input "true"
type input "Loading..."
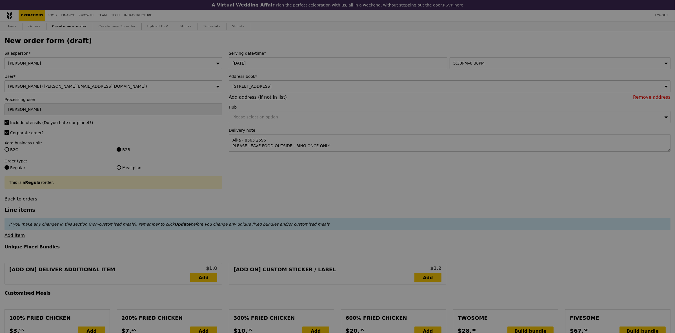
type input "1.79"
type input "1.95"
type input "10.32"
type input "11.25"
type input "13.20"
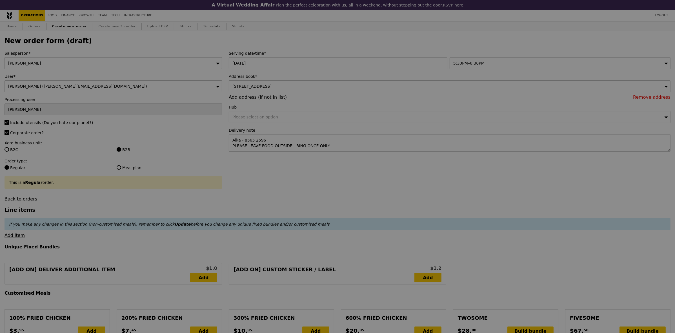
type input "Confirm"
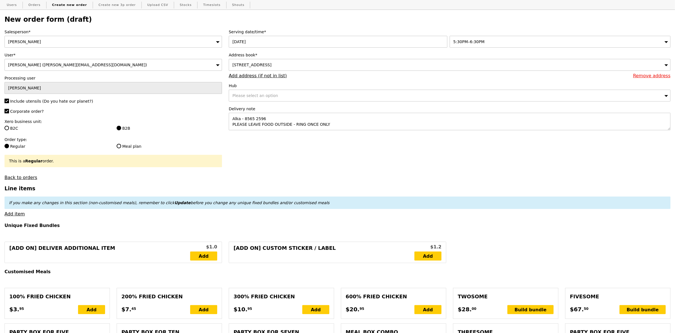
scroll to position [35, 0]
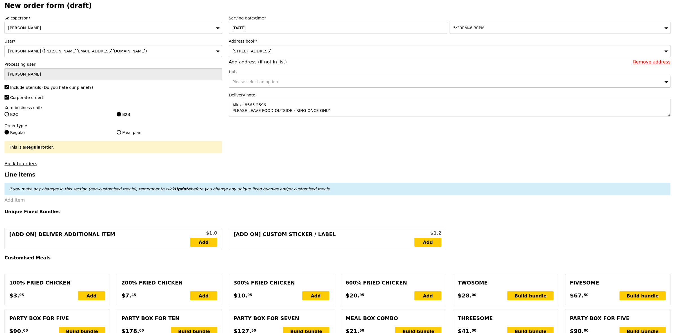
click at [15, 203] on link "Add item" at bounding box center [15, 199] width 20 height 5
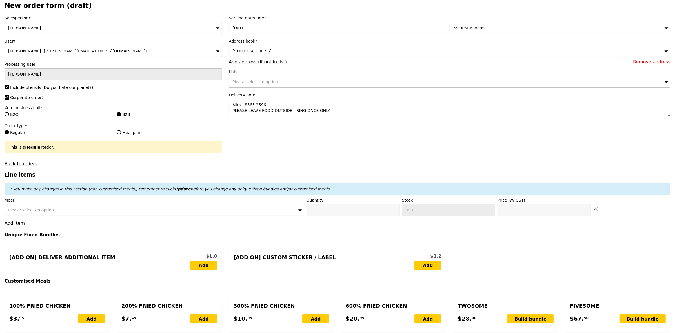
click at [51, 210] on div "Please select an option" at bounding box center [155, 210] width 300 height 12
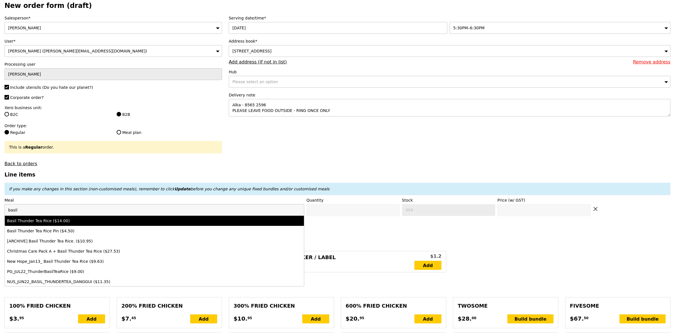
type input "basil"
click at [54, 223] on div "Basil Thunder Tea Rice ($14.00)" at bounding box center [117, 221] width 221 height 6
type input "Confirm anyway"
type input "0"
type input "483"
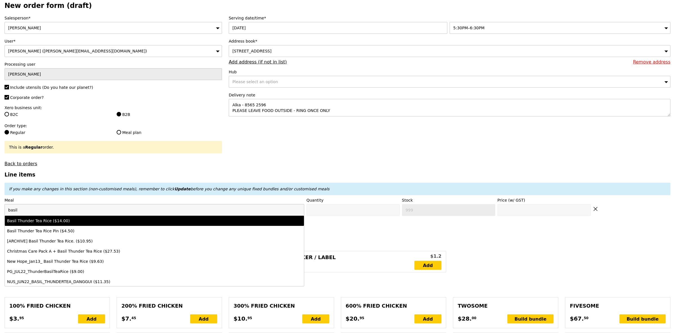
type input "14.0"
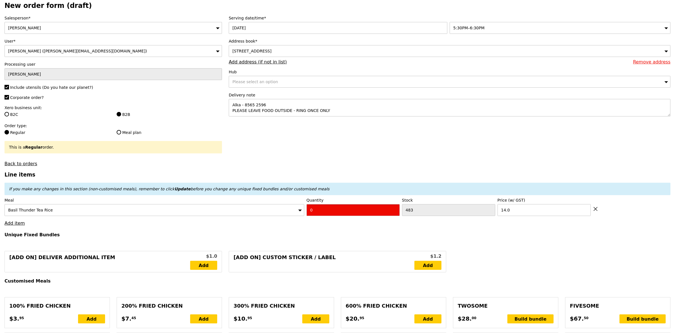
drag, startPoint x: 322, startPoint y: 215, endPoint x: 255, endPoint y: 230, distance: 68.7
click at [283, 214] on div "Meal Basil Thunder Tea Rice Quantity 0 Stock 483 Price (w/ GST) 14.0" at bounding box center [338, 206] width 666 height 19
type input "3"
type input "Confirm"
type input "3"
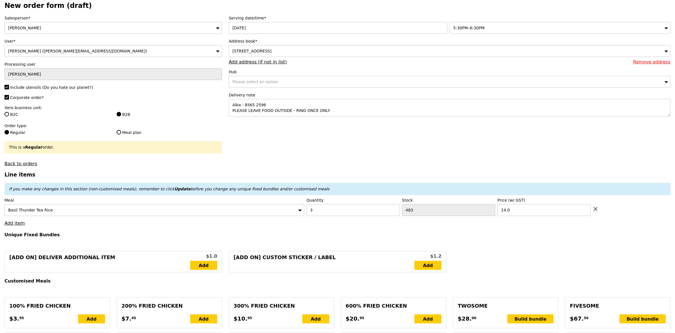
type input "Loading..."
type input "42.00"
type input "6.47"
type input "7.05"
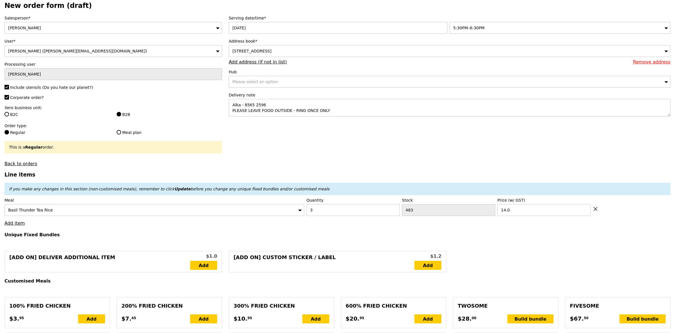
type input "51.00"
type input "Confirm"
click at [21, 226] on link "Add item" at bounding box center [15, 222] width 20 height 5
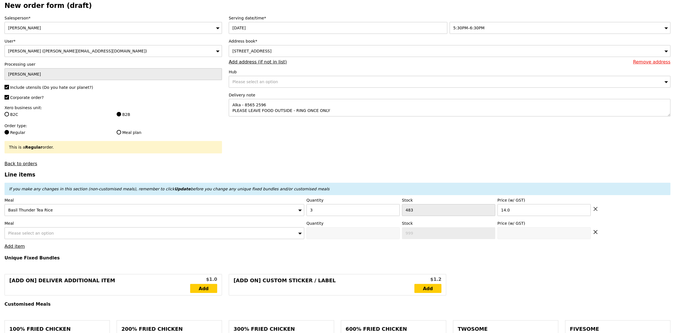
click at [39, 235] on span "Please select an option" at bounding box center [31, 233] width 46 height 5
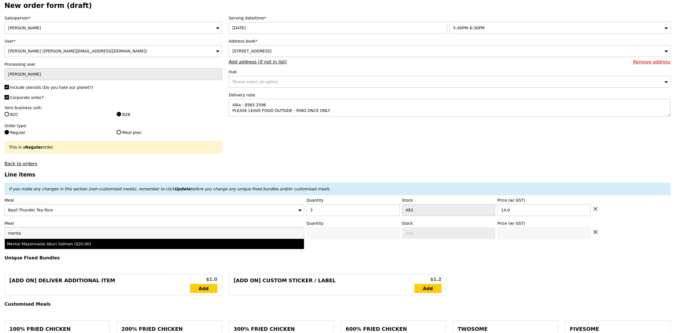
type input "menta"
click at [44, 246] on div "Mentai Mayonnaise Aburi Salmon ($20.00)" at bounding box center [117, 244] width 221 height 6
type input "Confirm anyway"
type input "0"
type input "477"
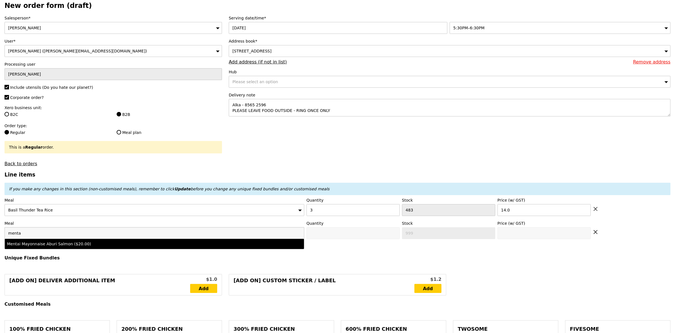
type input "20.0"
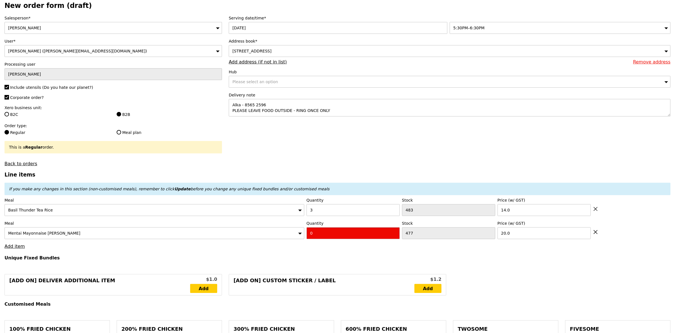
drag, startPoint x: 323, startPoint y: 237, endPoint x: 286, endPoint y: 239, distance: 36.9
click at [286, 239] on div "Meal Mentai Mayonnaise Aburi Salmon Quantity 0 Stock 477 Price (w/ GST) 20.0" at bounding box center [338, 229] width 666 height 19
type input "Confirm"
type input "1"
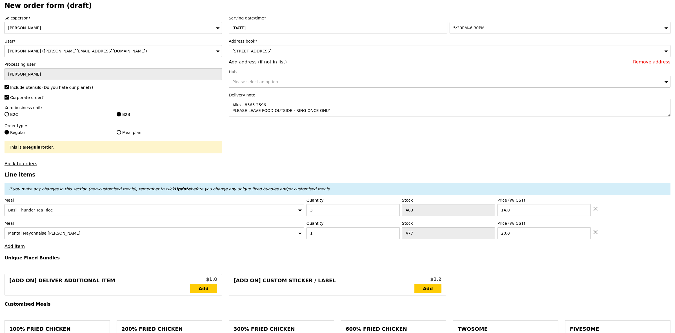
type input "Loading..."
type input "62.00"
type input "4.63"
type input "5.05"
type input "69.00"
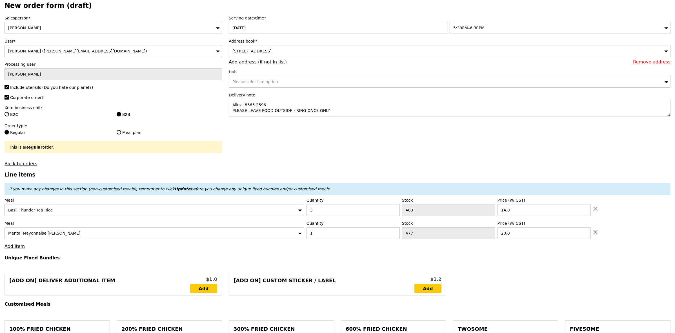
type input "Confirm"
click at [20, 249] on link "Add item" at bounding box center [15, 245] width 20 height 5
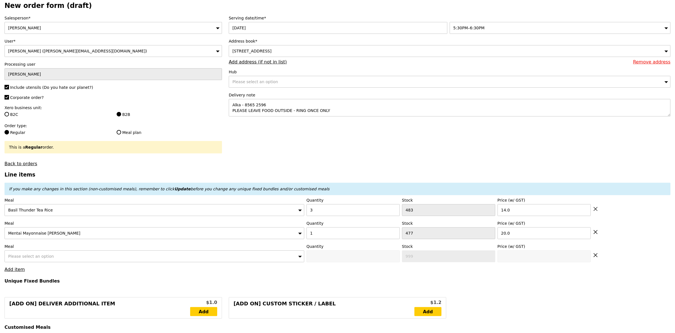
click at [16, 258] on span "Please select an option" at bounding box center [31, 256] width 46 height 5
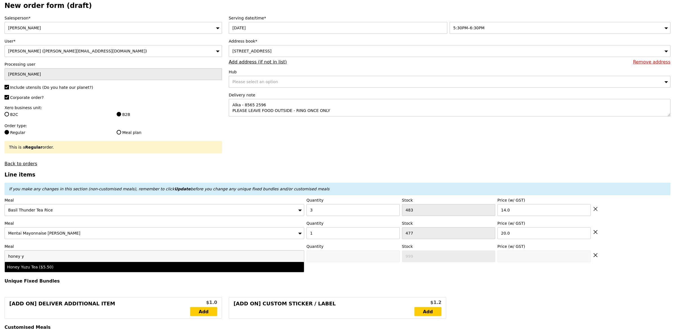
type input "honey y"
click at [21, 272] on li "Honey Yuzu Tea ($5.50)" at bounding box center [154, 267] width 299 height 10
type input "Confirm anyway"
type input "0"
type input "495"
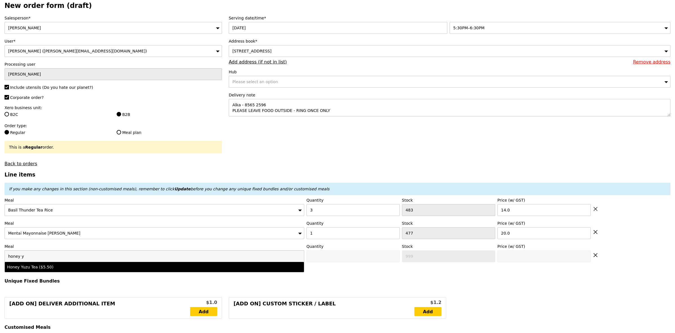
type input "5.5"
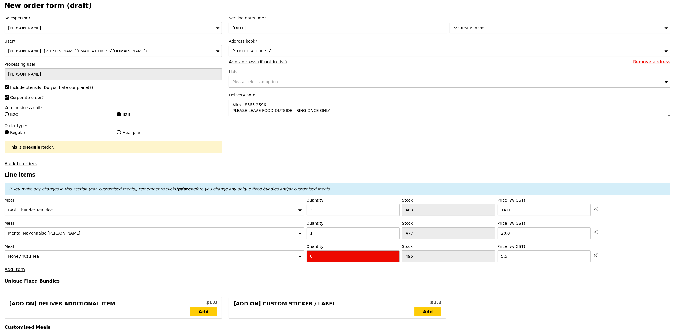
drag, startPoint x: 275, startPoint y: 254, endPoint x: 204, endPoint y: 245, distance: 71.3
type input "Confirm"
type input "1"
click at [203, 283] on h4 "Unique Fixed Bundles" at bounding box center [338, 280] width 666 height 5
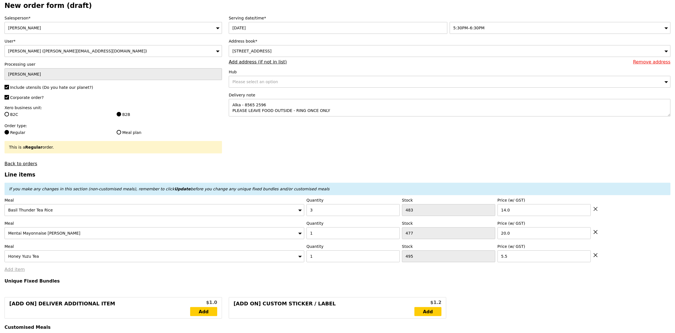
type input "Loading..."
click at [12, 272] on link "Add item" at bounding box center [15, 268] width 20 height 5
type input "67.50"
type input "4.13"
type input "4.50"
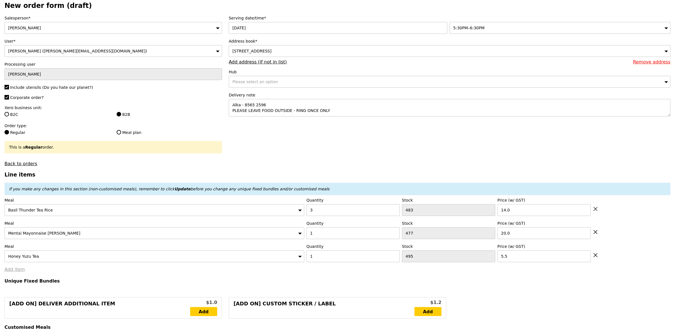
type input "73.95"
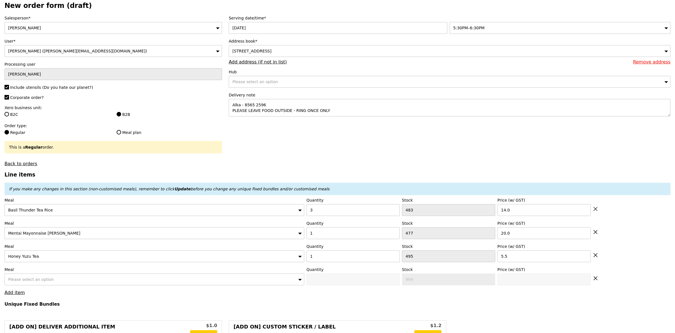
type input "Confirm"
click at [38, 281] on div "Please select an option" at bounding box center [155, 279] width 300 height 12
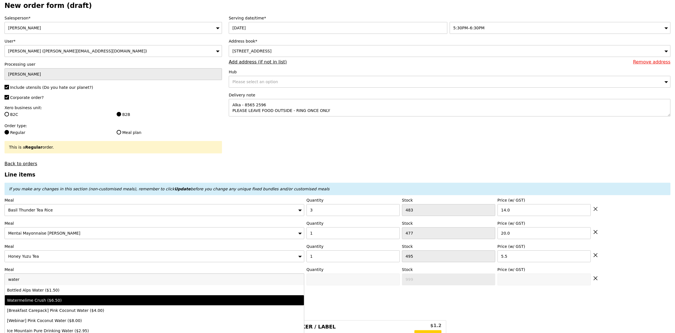
type input "water"
click at [50, 303] on div "Watermelime Crush ($6.50)" at bounding box center [117, 300] width 221 height 6
type input "Confirm anyway"
type input "0"
type input "495"
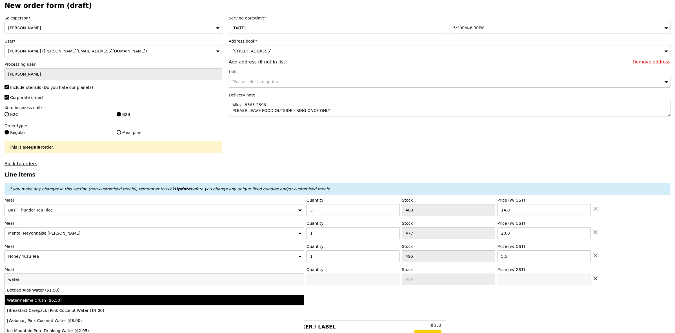
type input "6.5"
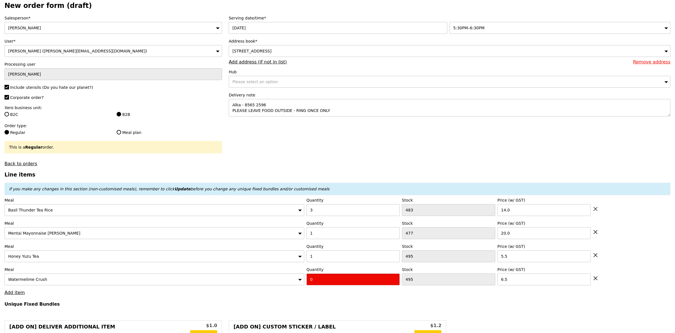
drag, startPoint x: 327, startPoint y: 283, endPoint x: 296, endPoint y: 284, distance: 30.7
click at [296, 284] on div "Meal Watermelime Crush Quantity 0 Stock 495 Price (w/ GST) 6.5" at bounding box center [338, 275] width 666 height 19
type input "Confirm"
type input "1"
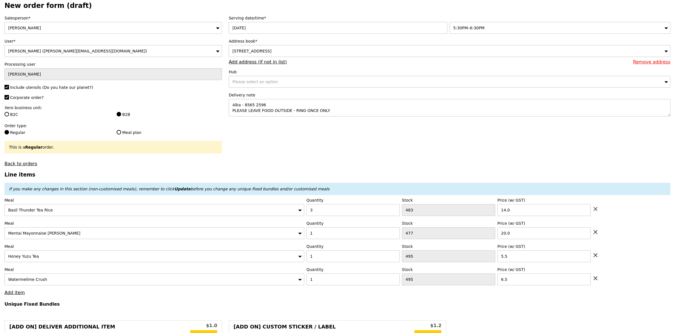
type input "Loading..."
type input "74.00"
type input "3.62"
type input "3.95"
type input "79.90"
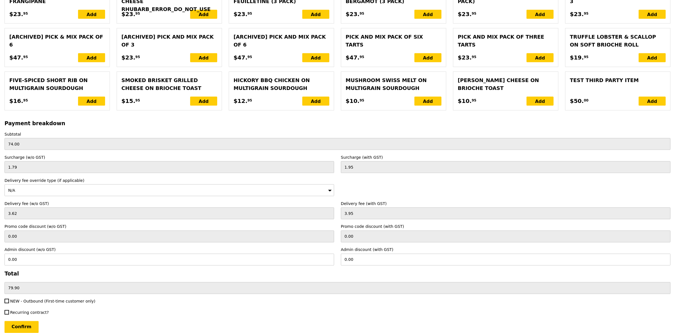
scroll to position [1171, 0]
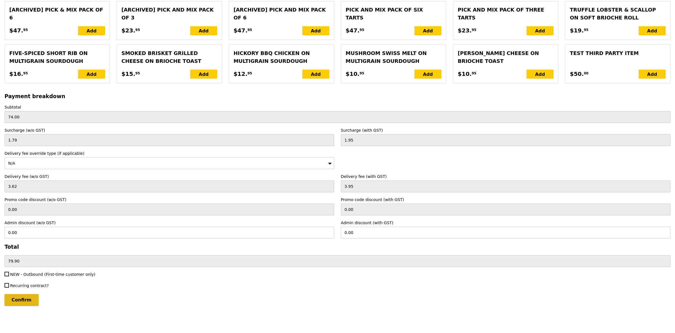
click at [22, 299] on input "Confirm" at bounding box center [22, 300] width 34 height 12
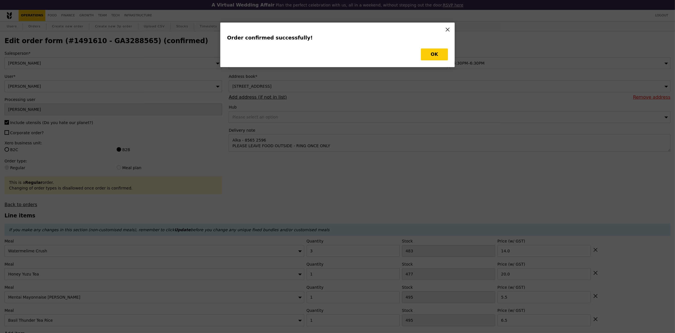
type input "Loading..."
checkbox input "false"
type input "1"
type input "495"
type input "6.50"
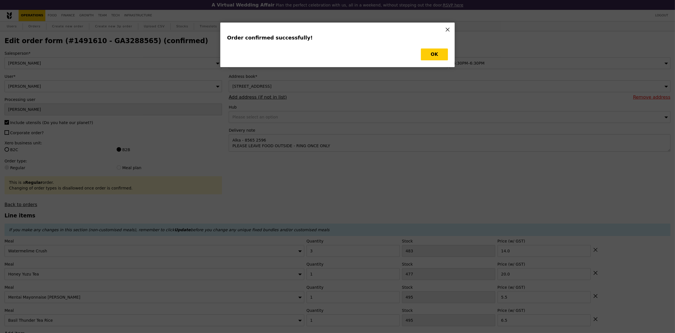
type input "495"
type input "5.50"
type input "477"
type input "20.00"
type input "3"
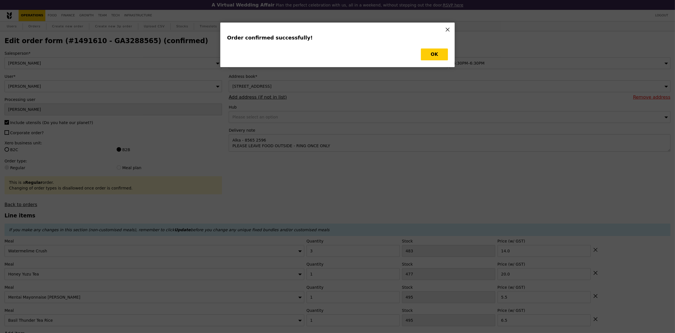
type input "483"
type input "14.00"
type input "Update"
type input "494"
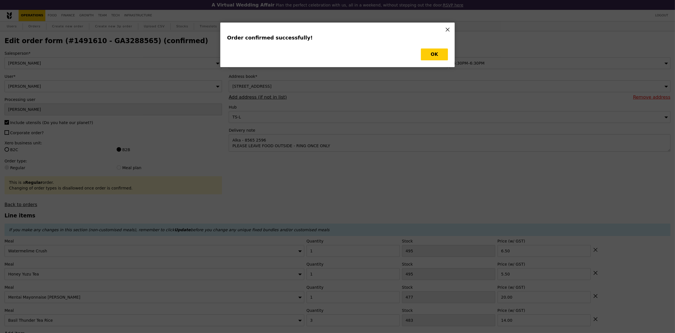
type input "476"
type input "480"
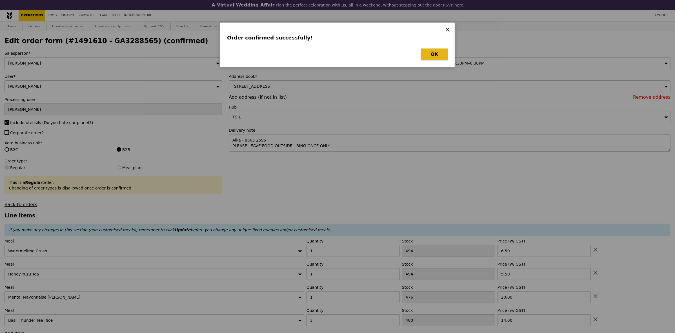
click at [445, 58] on button "OK" at bounding box center [434, 54] width 27 height 12
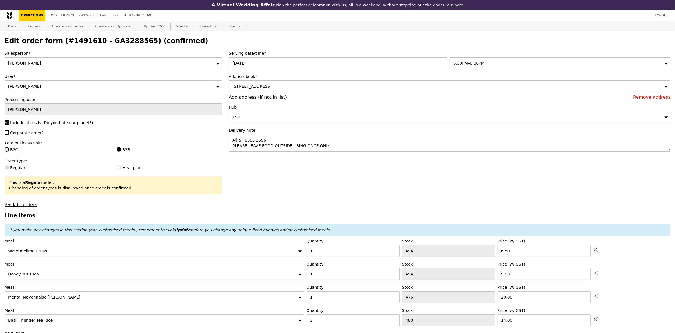
click at [123, 41] on h2 "Edit order form (#1491610 - GA3288565) (confirmed)" at bounding box center [338, 41] width 666 height 8
copy h2 "GA3288565"
click at [107, 40] on h2 "Edit order form (#1491610 - GA3288565) (confirmed)" at bounding box center [338, 41] width 666 height 8
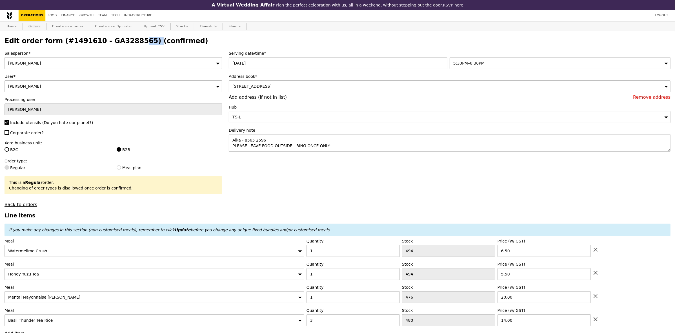
click at [36, 26] on link "Orders" at bounding box center [34, 26] width 17 height 10
select select "100"
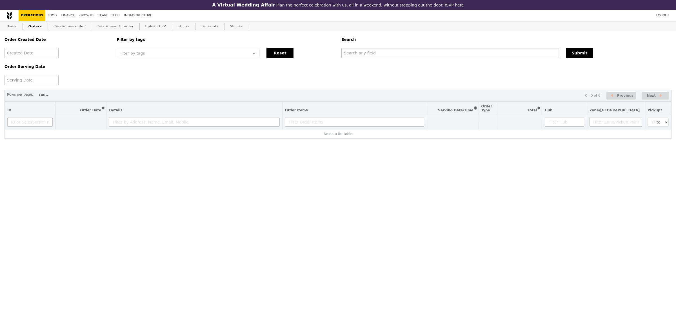
click at [356, 54] on input "text" at bounding box center [450, 53] width 218 height 10
paste input "GA3288565"
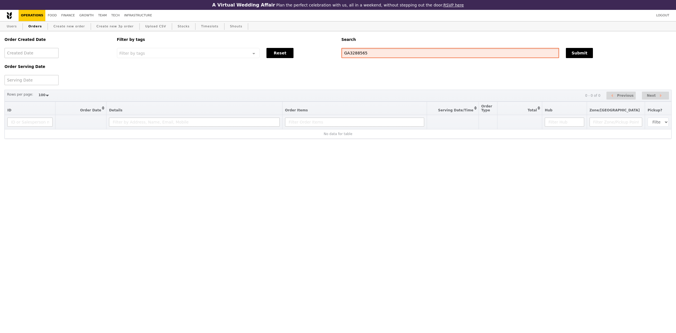
type input "GA3288565"
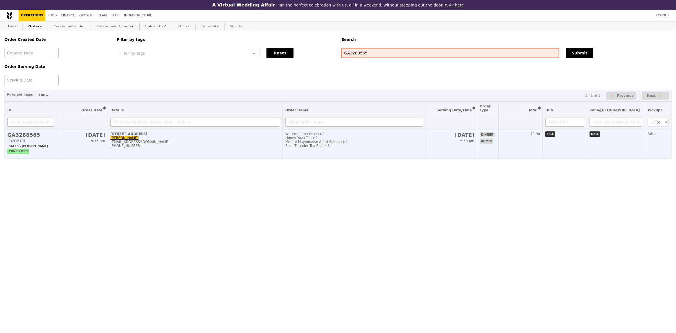
click at [219, 144] on div "[EMAIL_ADDRESS][DOMAIN_NAME]" at bounding box center [195, 142] width 170 height 4
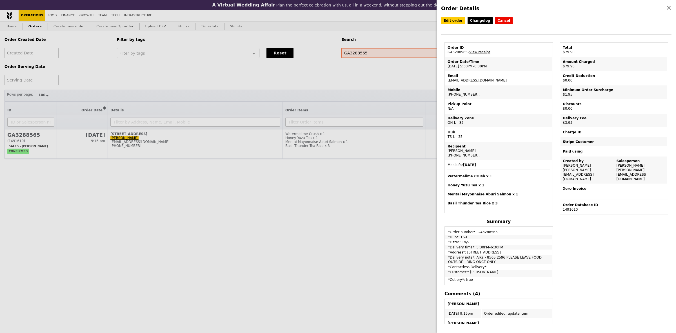
click at [478, 54] on link "View receipt" at bounding box center [479, 52] width 21 height 4
